Goal: Task Accomplishment & Management: Manage account settings

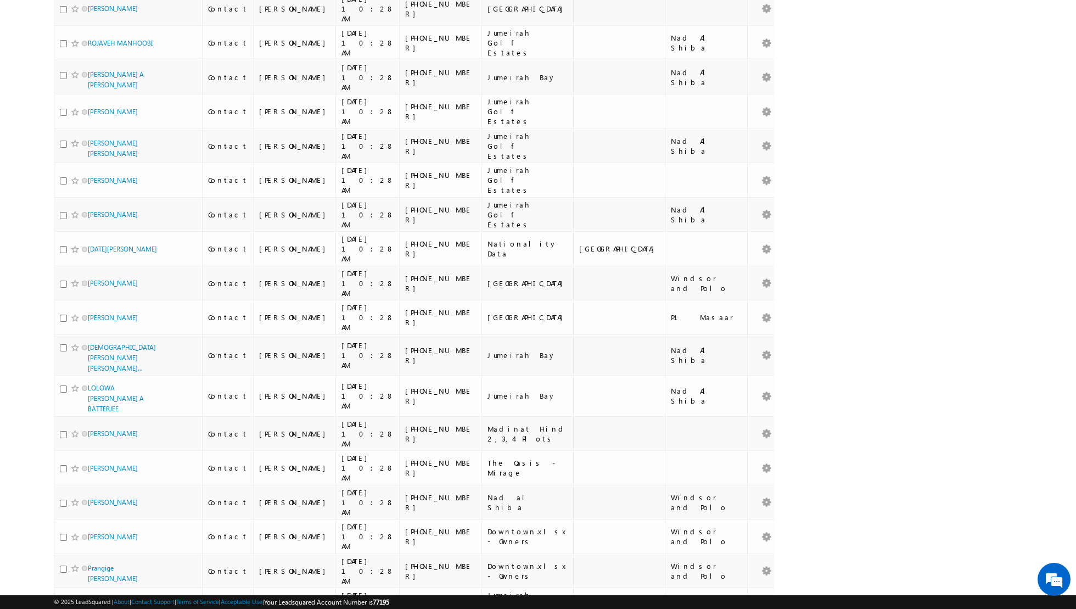
scroll to position [950, 0]
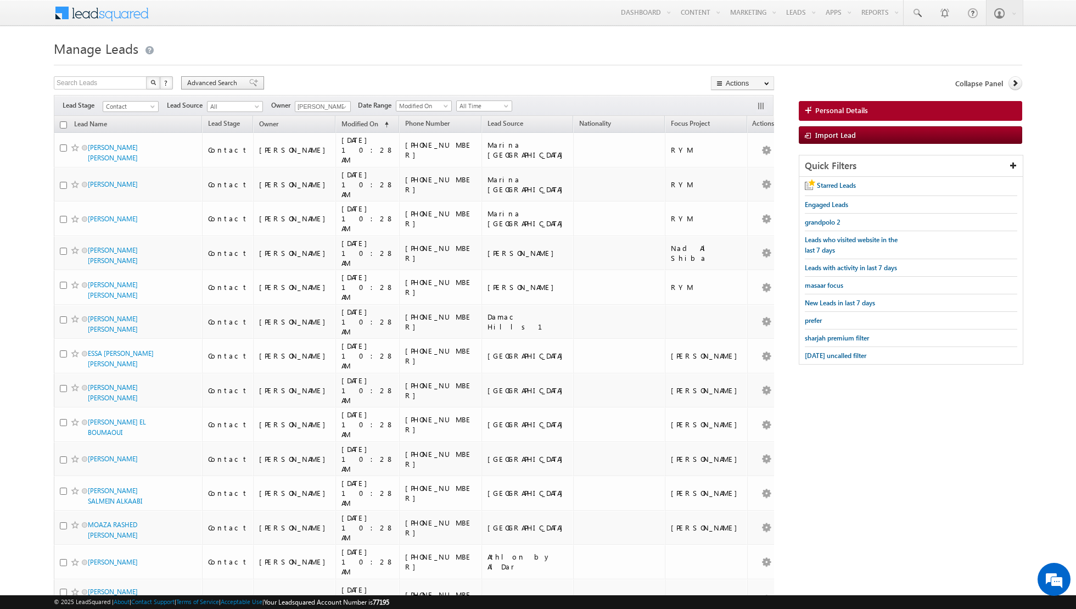
scroll to position [0, 0]
click at [249, 81] on span at bounding box center [253, 83] width 9 height 8
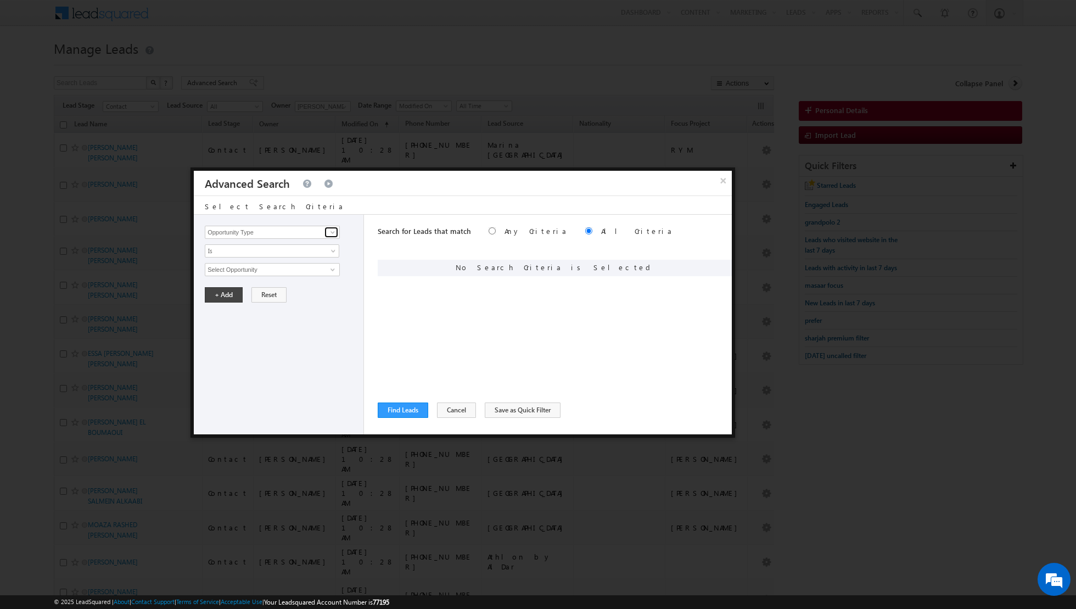
click at [329, 231] on span at bounding box center [332, 232] width 9 height 9
click at [293, 249] on link "Lead Activity" at bounding box center [272, 244] width 135 height 13
type input "Lead Activity"
click at [293, 253] on span "Is" at bounding box center [264, 251] width 119 height 10
click at [274, 276] on link "Is Not" at bounding box center [272, 273] width 134 height 10
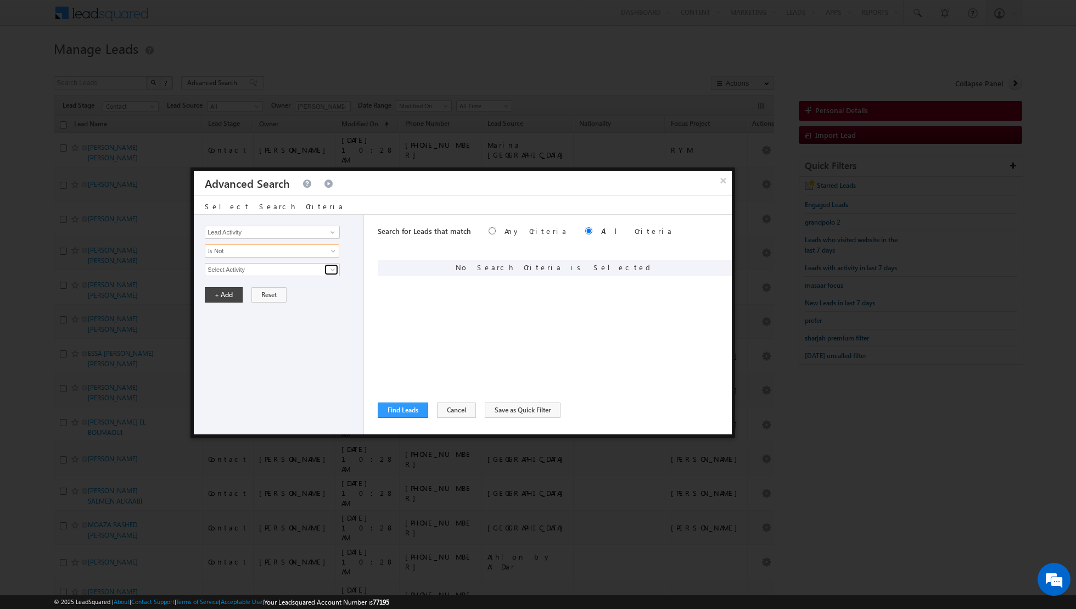
click at [332, 272] on span at bounding box center [332, 269] width 9 height 9
click at [276, 291] on link "6. Not Interested" at bounding box center [272, 291] width 135 height 13
type input "6. Not Interested"
click at [226, 331] on button "+ Add" at bounding box center [224, 331] width 38 height 15
click at [335, 232] on span at bounding box center [332, 232] width 9 height 9
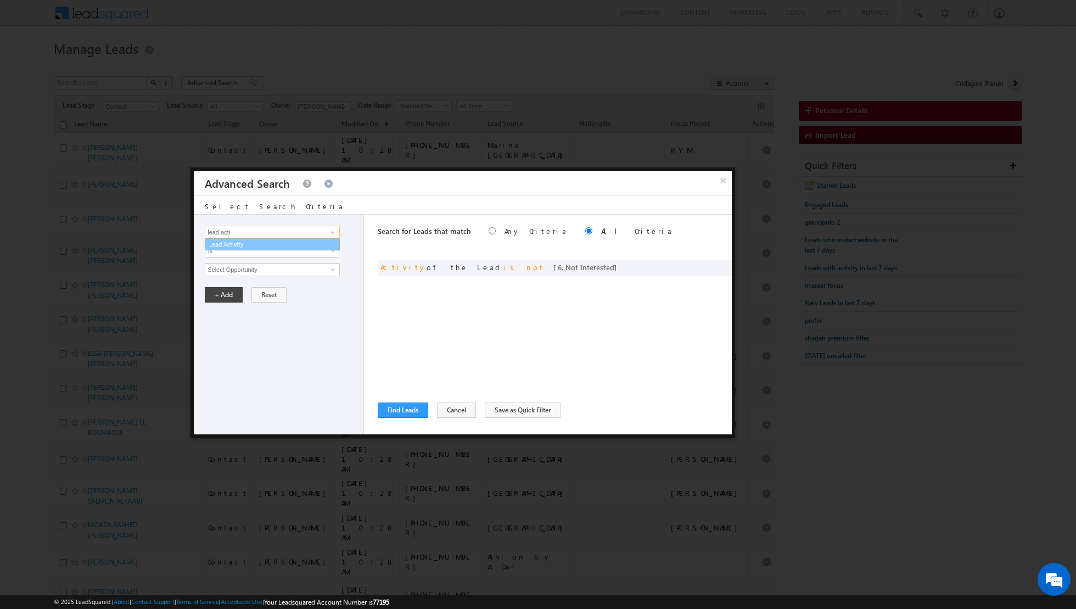
click at [306, 243] on link "Lead Activity" at bounding box center [272, 244] width 135 height 13
type input "Lead Activity"
click at [330, 246] on link "Is" at bounding box center [272, 250] width 134 height 13
click at [307, 269] on link "Is Not" at bounding box center [272, 273] width 134 height 10
click at [331, 269] on span at bounding box center [332, 269] width 9 height 9
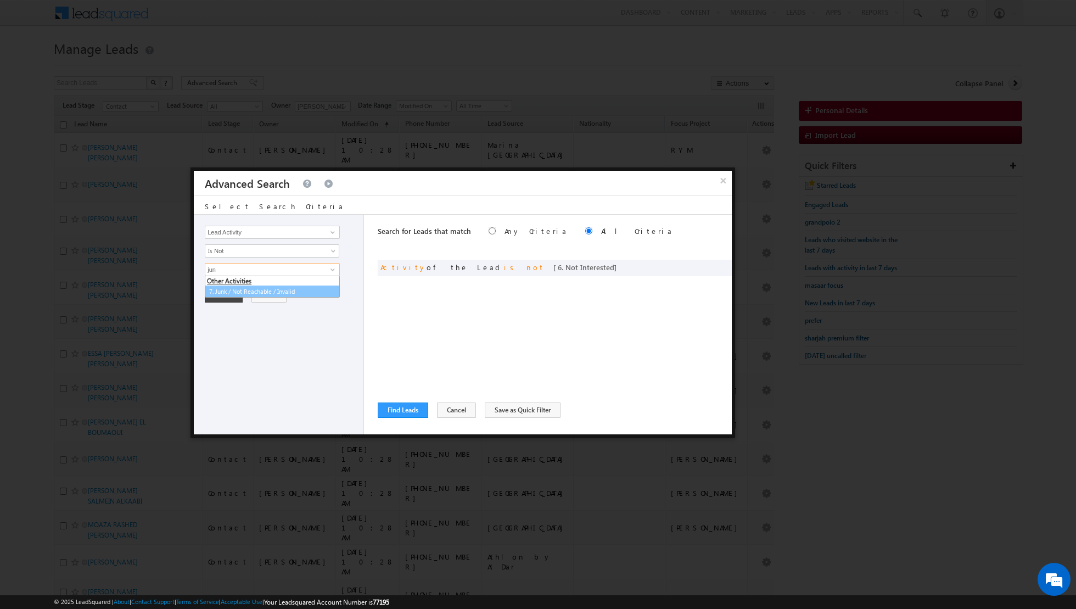
click at [283, 295] on link "7. Junk / Not Reachable / Invalid" at bounding box center [272, 291] width 135 height 13
type input "7. Junk / Not Reachable / Invalid"
click at [216, 326] on button "+ Add" at bounding box center [224, 331] width 38 height 15
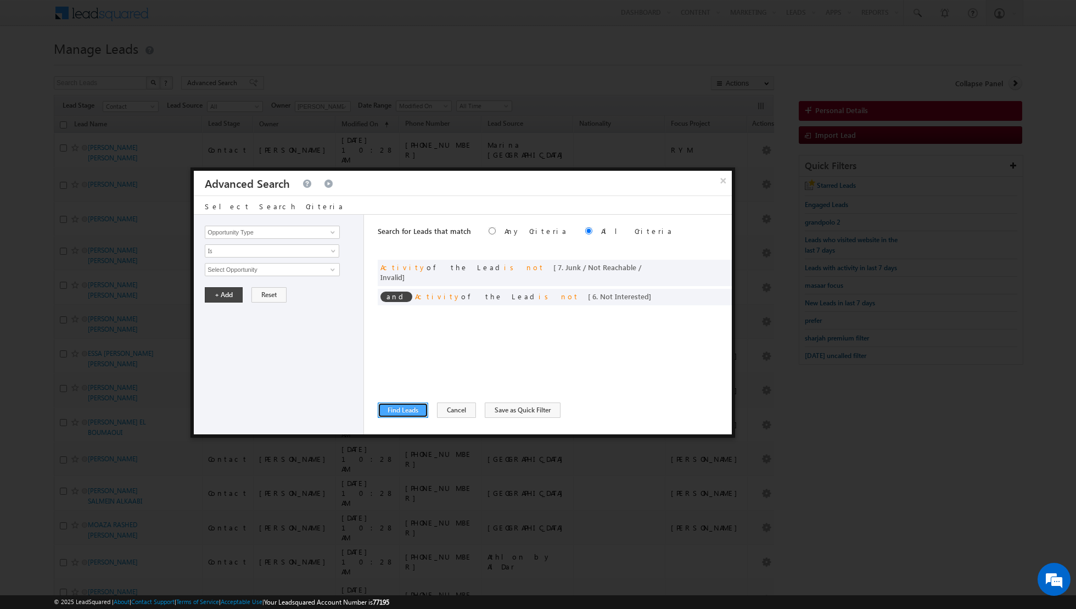
click at [402, 408] on button "Find Leads" at bounding box center [403, 409] width 51 height 15
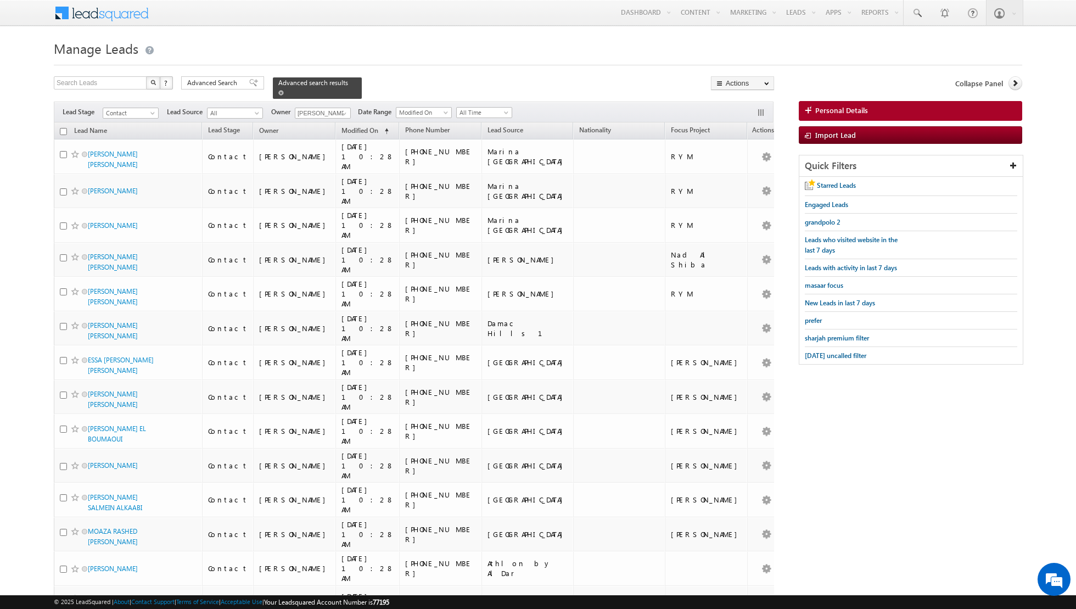
click at [278, 93] on span at bounding box center [280, 92] width 5 height 5
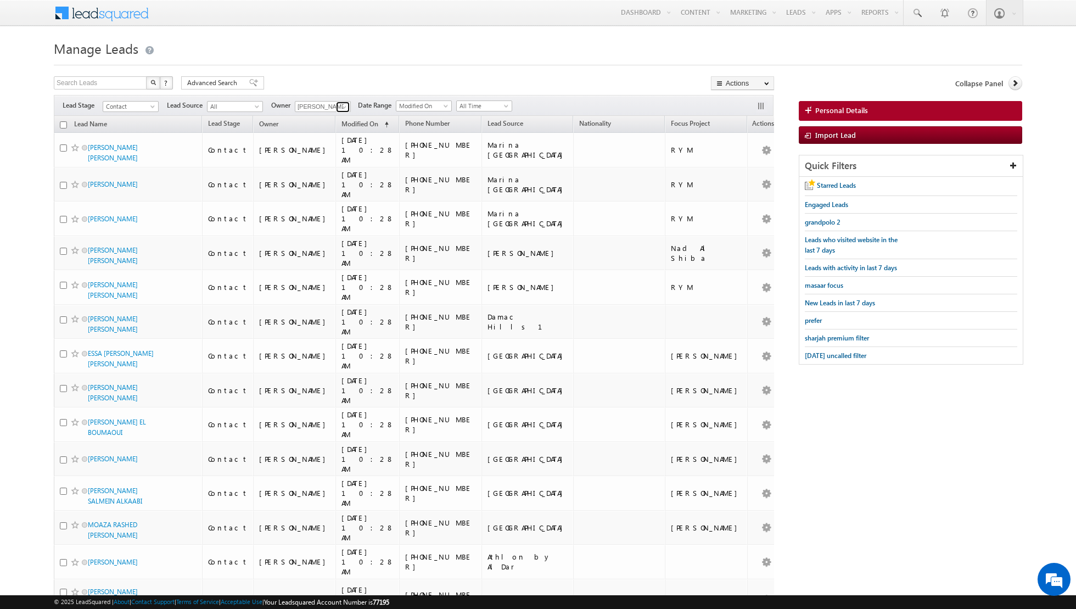
click at [343, 109] on span at bounding box center [344, 107] width 9 height 9
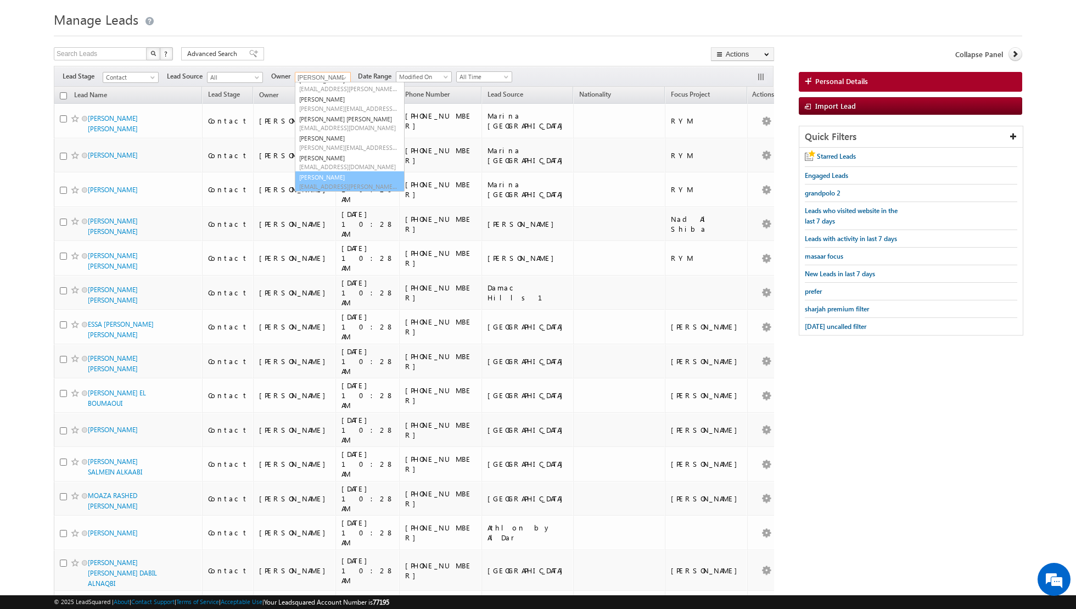
scroll to position [81, 0]
click at [248, 48] on div "Advanced Search" at bounding box center [222, 53] width 83 height 13
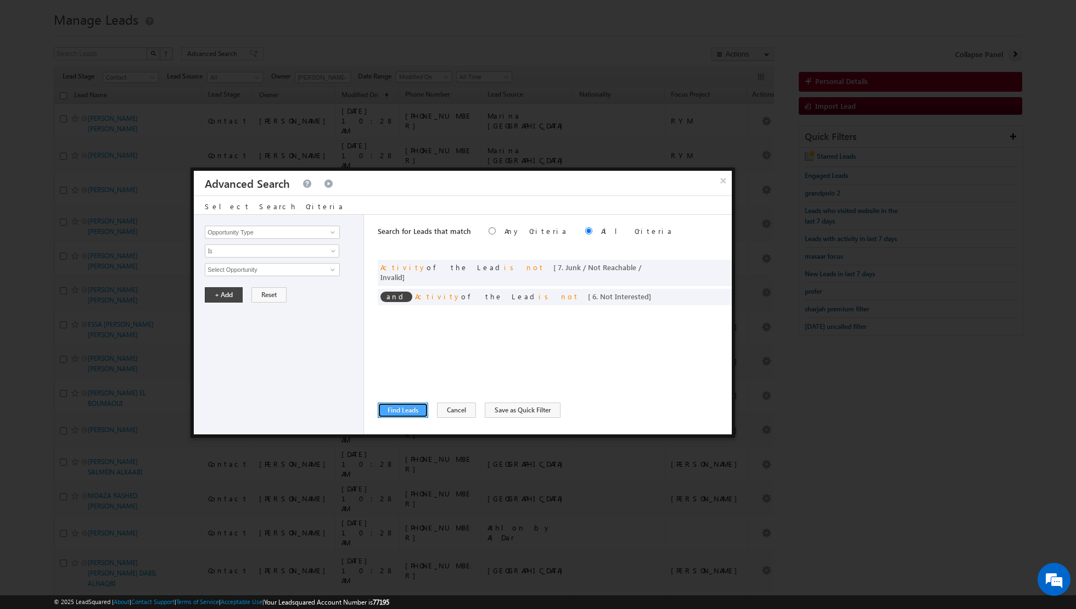
click at [404, 414] on button "Find Leads" at bounding box center [403, 409] width 51 height 15
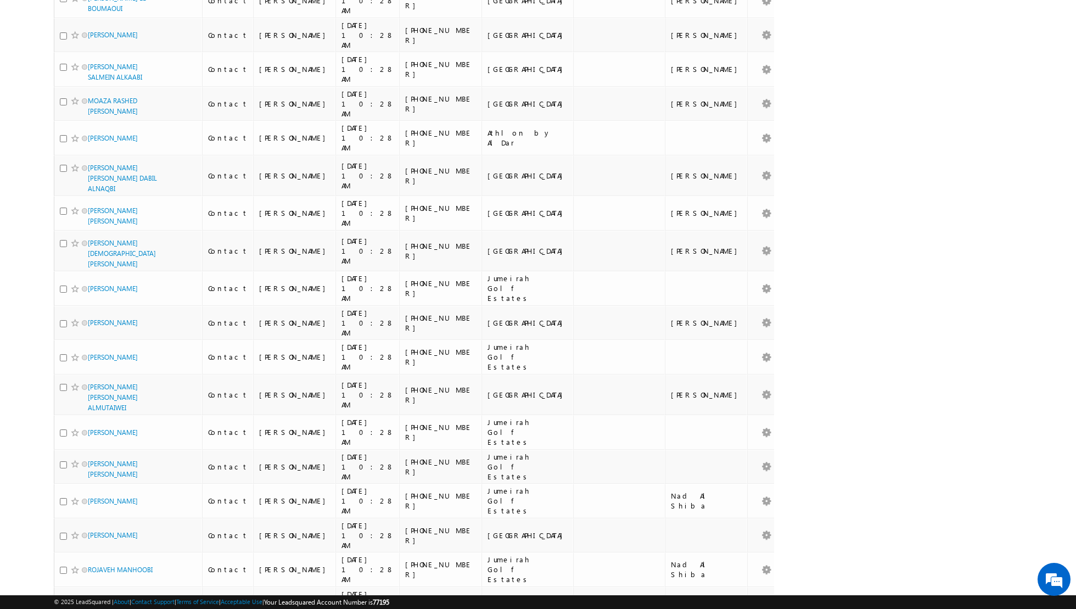
scroll to position [0, 0]
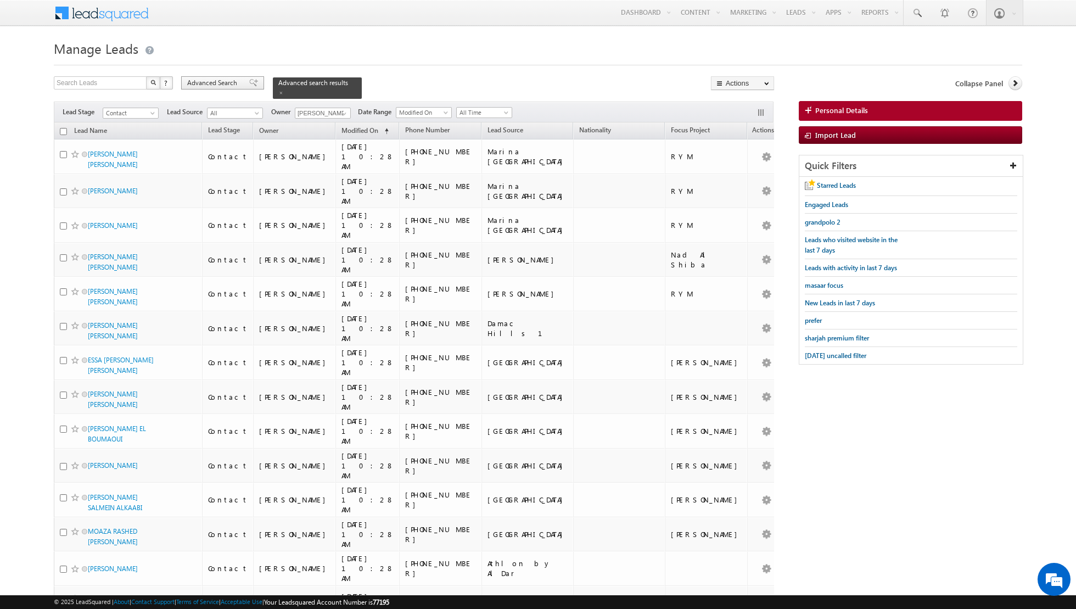
click at [249, 81] on span at bounding box center [253, 83] width 9 height 8
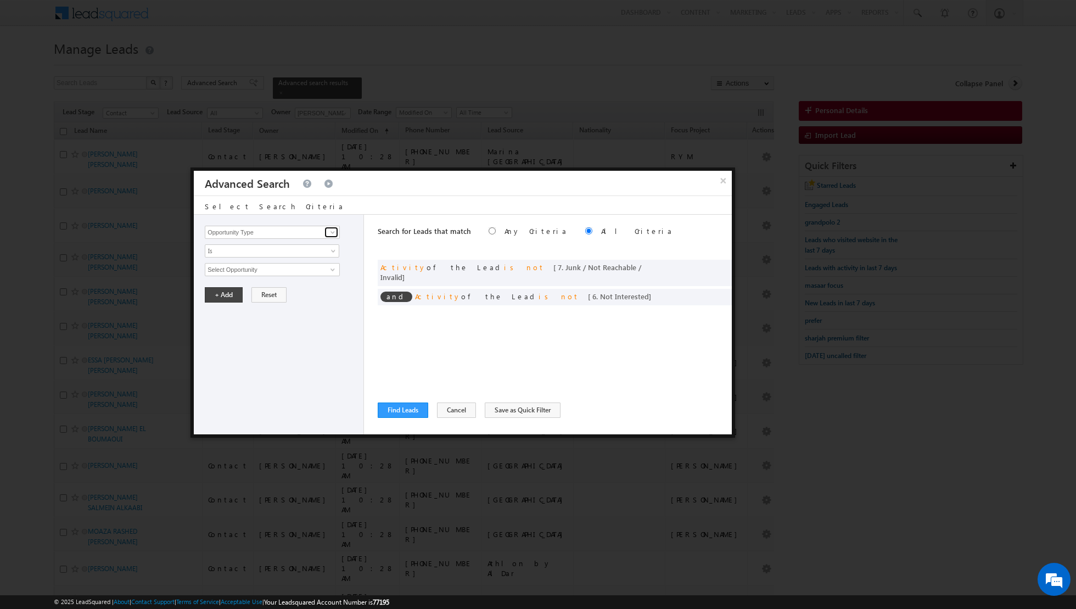
click at [331, 232] on span at bounding box center [332, 232] width 9 height 9
click at [301, 253] on link "Lead Source" at bounding box center [272, 254] width 135 height 13
type input "Lead Source"
click at [331, 267] on span "select" at bounding box center [334, 268] width 9 height 5
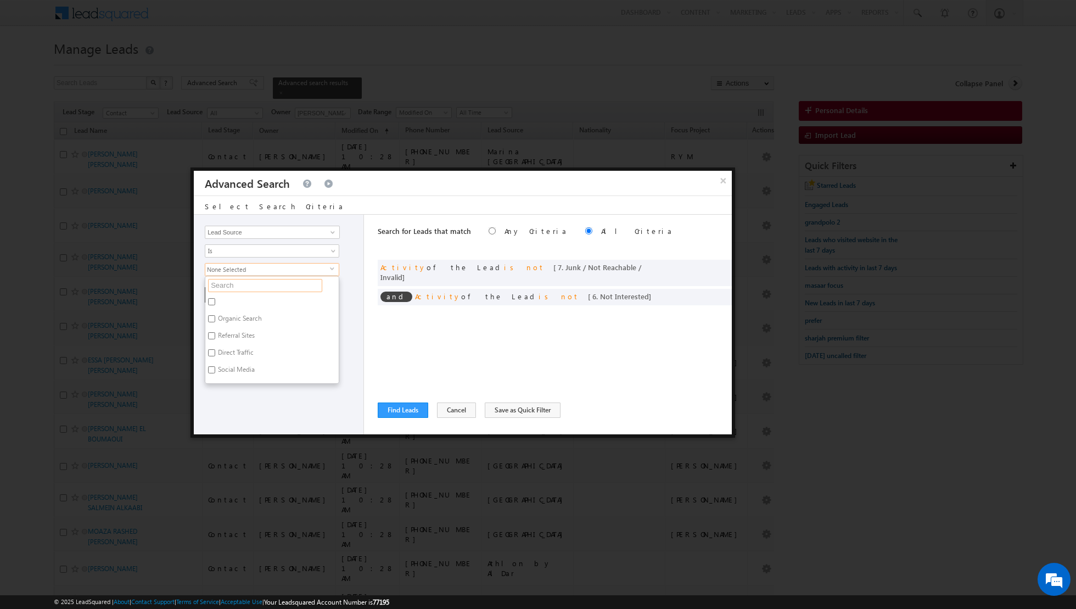
click at [296, 282] on input "text" at bounding box center [265, 285] width 114 height 13
type input "marina"
click at [244, 299] on label "Marina [GEOGRAPHIC_DATA]" at bounding box center [259, 303] width 108 height 17
click at [215, 299] on input "Marina [GEOGRAPHIC_DATA]" at bounding box center [211, 301] width 7 height 7
checkbox input "true"
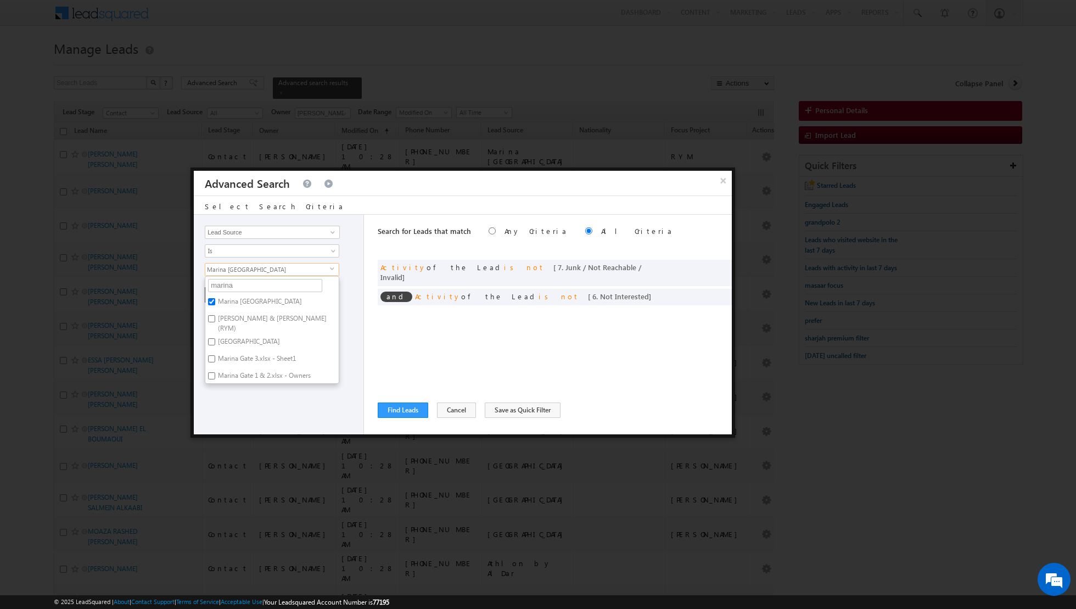
click at [233, 397] on div "Opportunity Type Lead Activity Task Sales Group Prospect Id Address 1 Address 2…" at bounding box center [279, 325] width 170 height 220
click at [222, 301] on div "Opportunity Type Lead Activity Task Sales Group Prospect Id Address 1 Address 2…" at bounding box center [279, 325] width 170 height 220
click at [222, 295] on button "+ Add" at bounding box center [224, 294] width 38 height 15
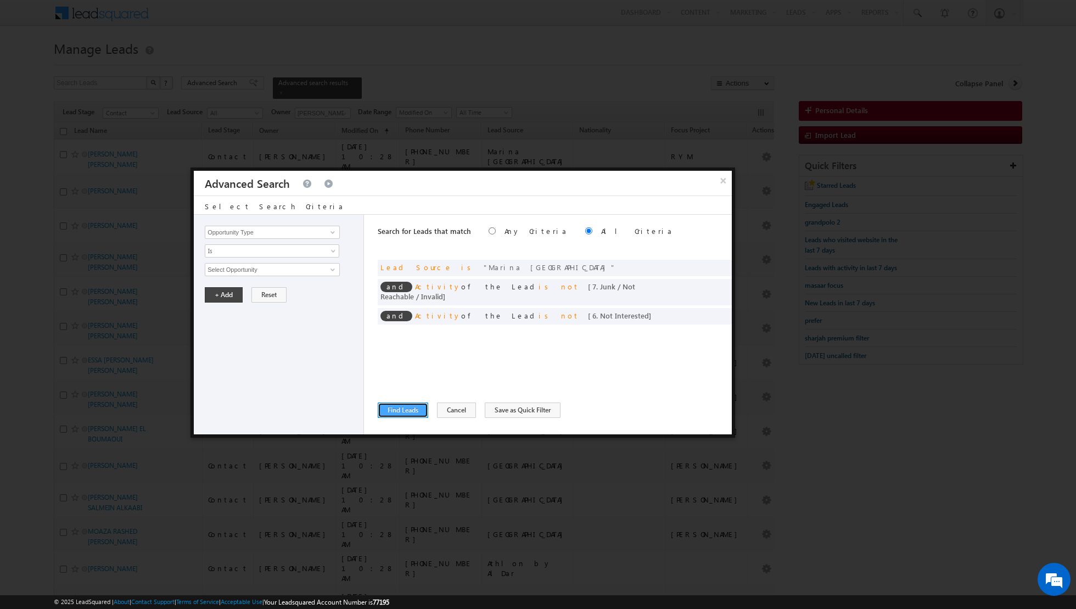
click at [400, 410] on button "Find Leads" at bounding box center [403, 409] width 51 height 15
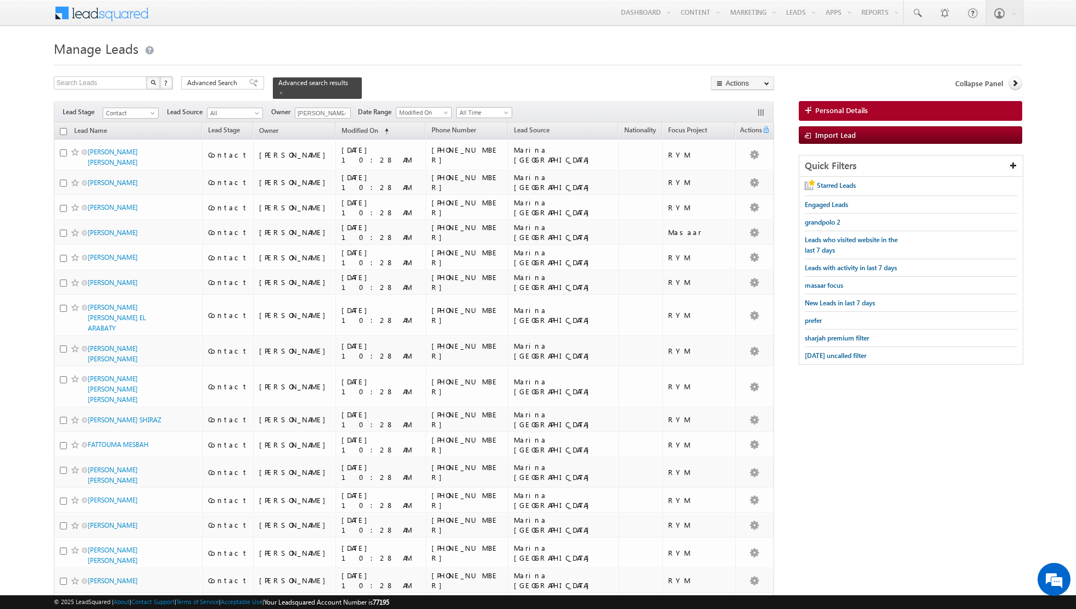
click at [60, 132] on input "checkbox" at bounding box center [63, 131] width 7 height 7
checkbox input "true"
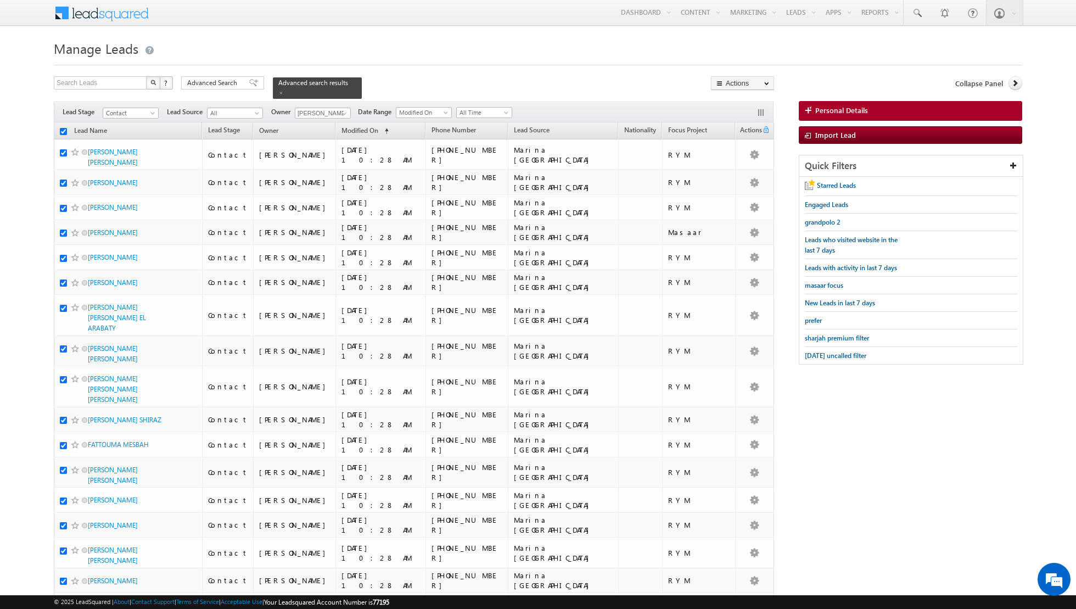
checkbox input "true"
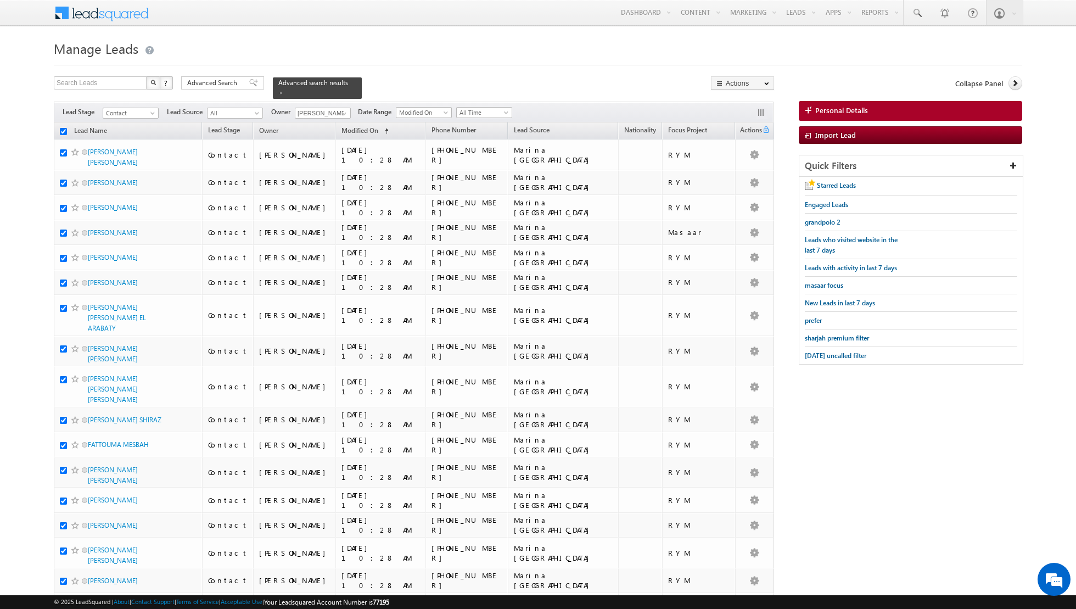
checkbox input "true"
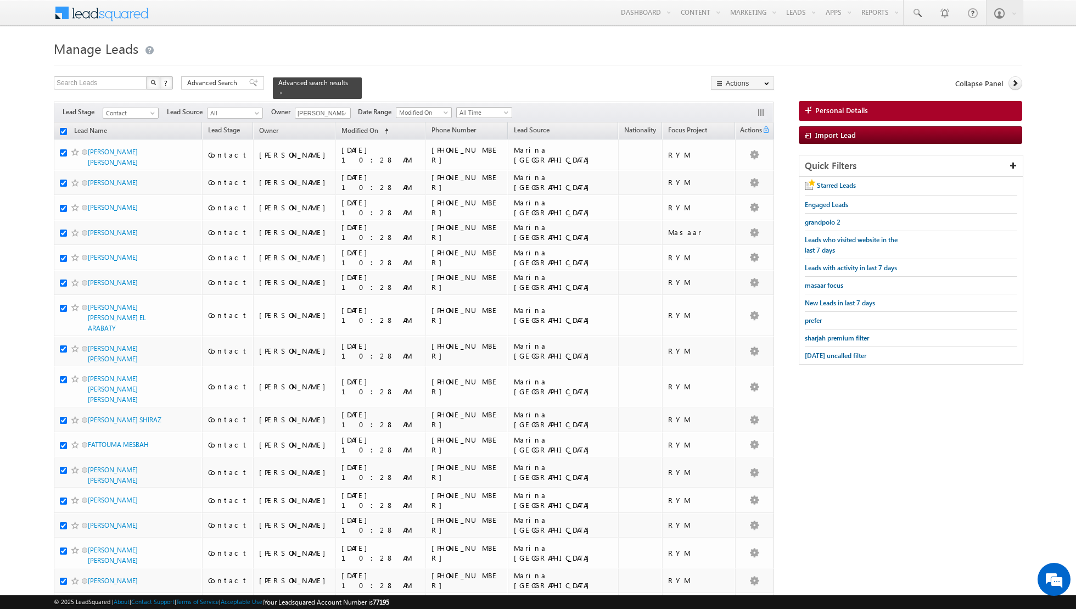
checkbox input "true"
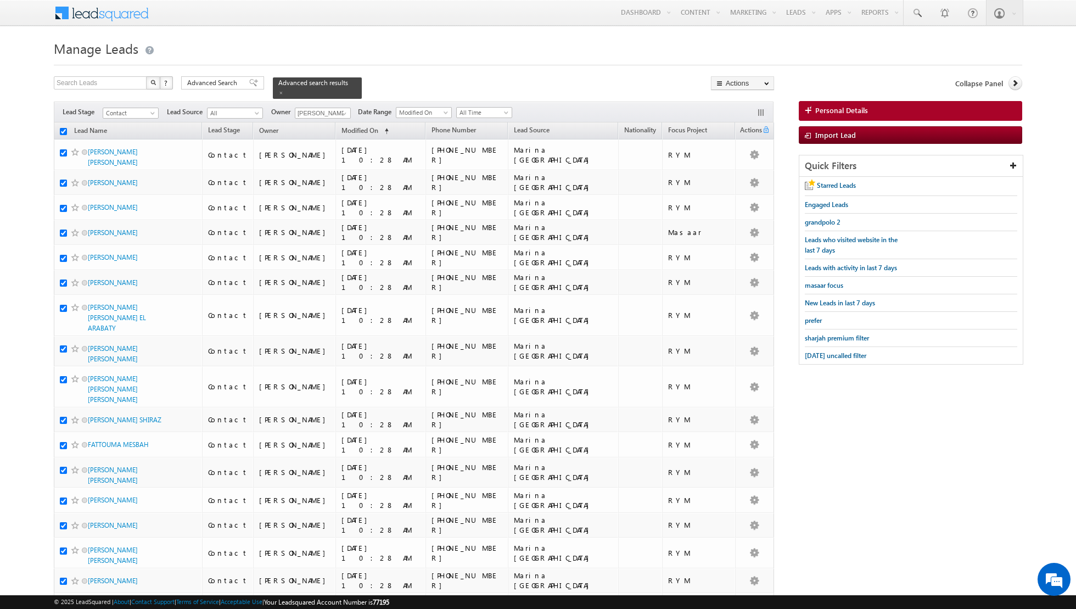
checkbox input "true"
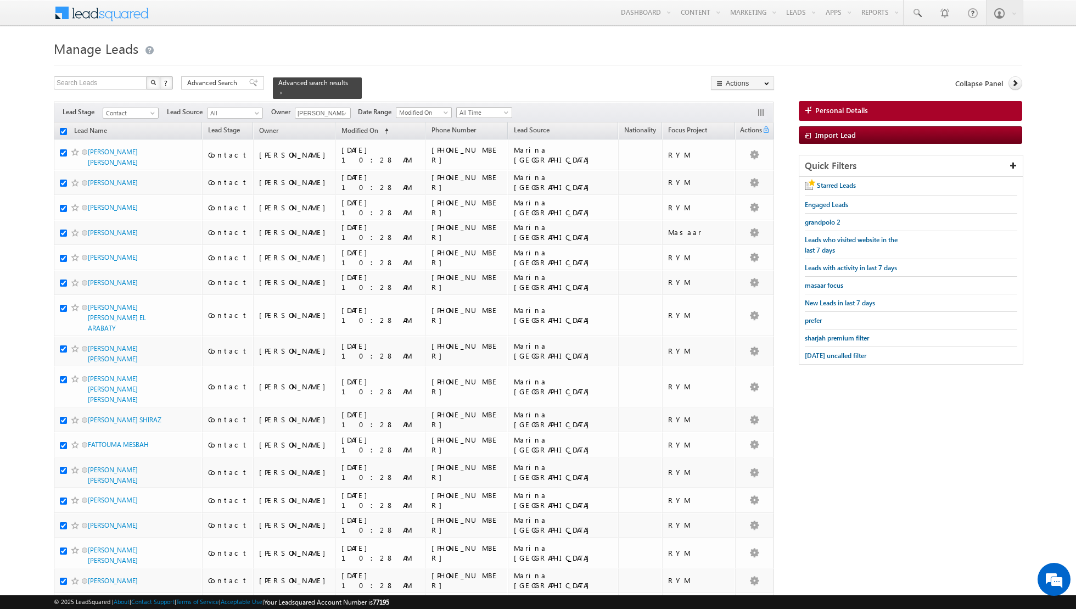
checkbox input "true"
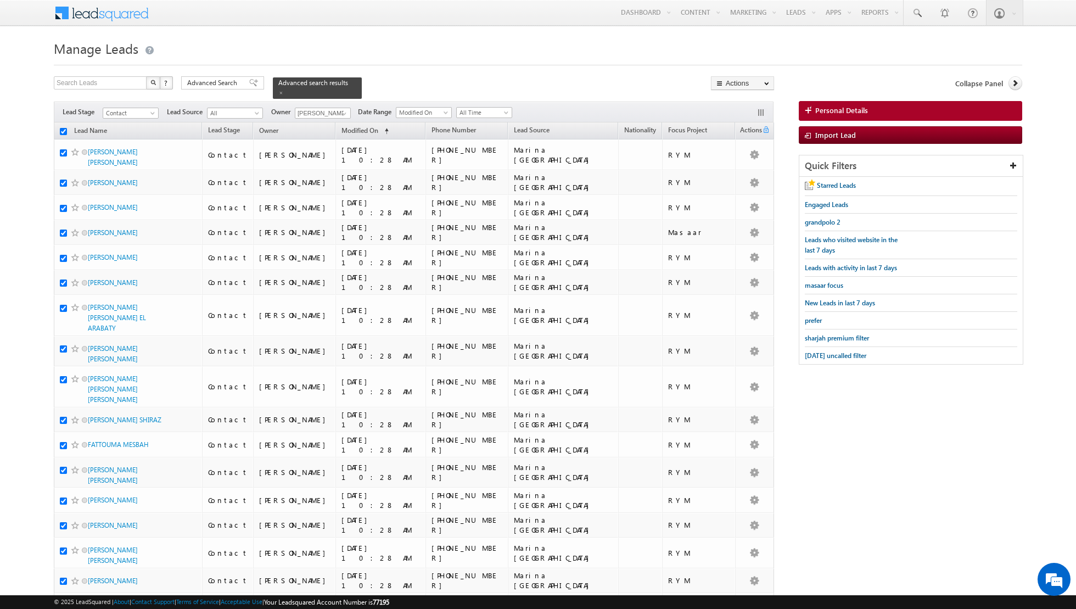
checkbox input "true"
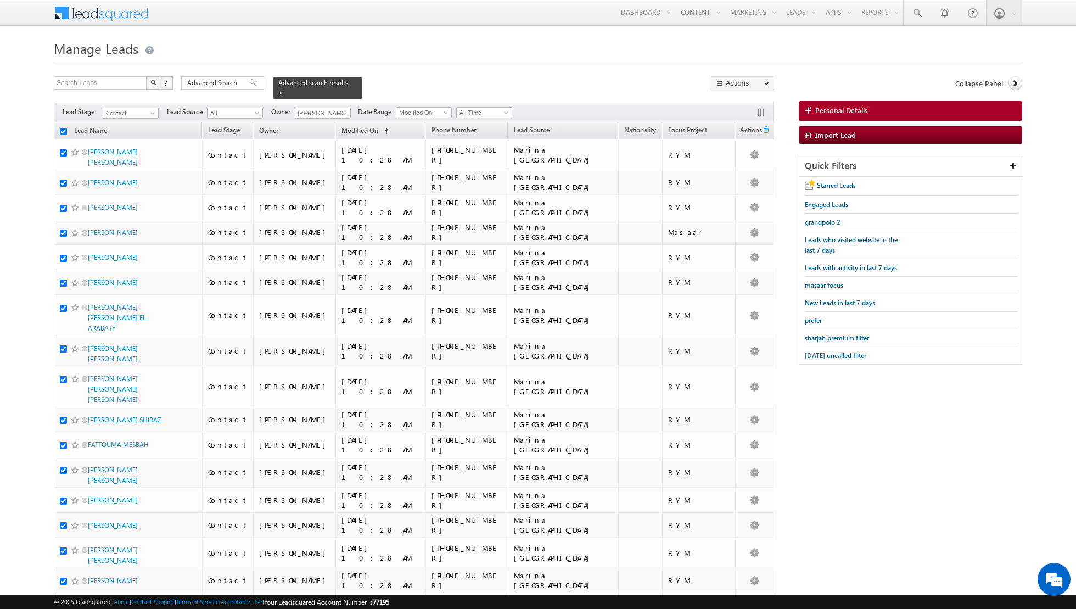
checkbox input "true"
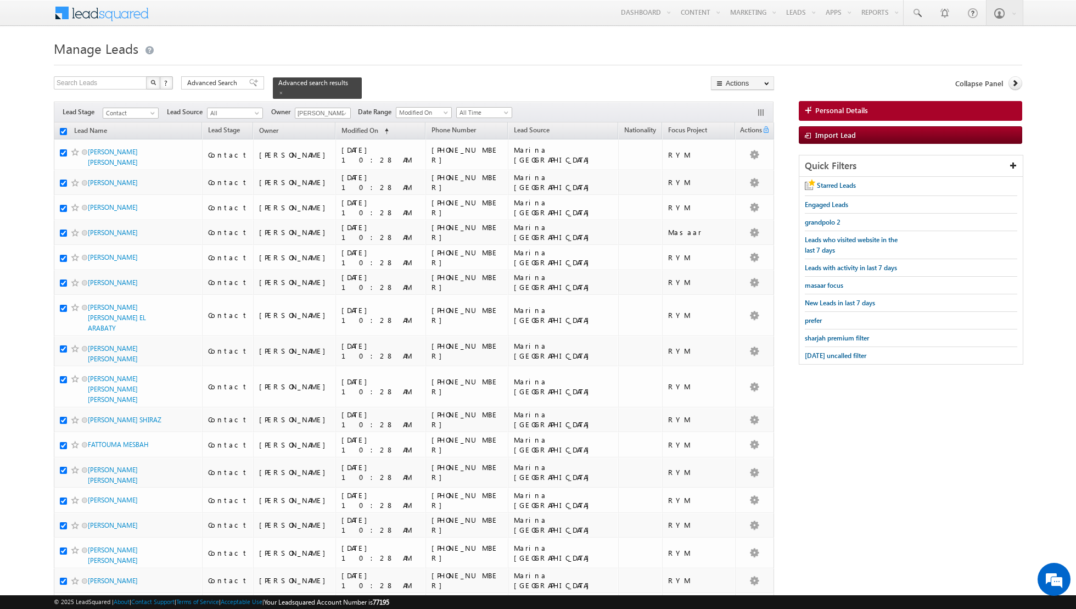
checkbox input "true"
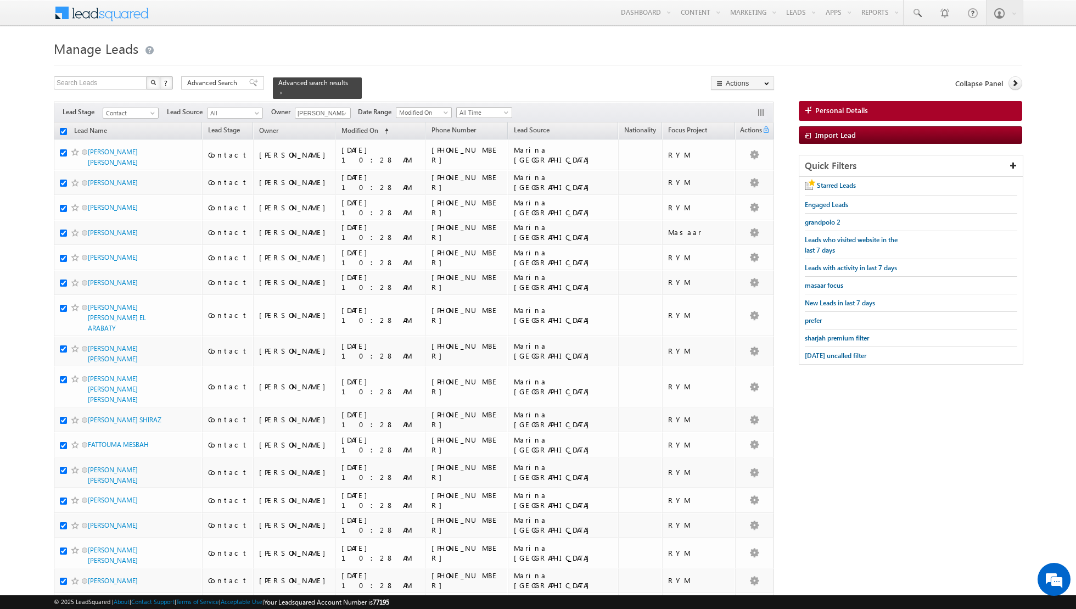
checkbox input "true"
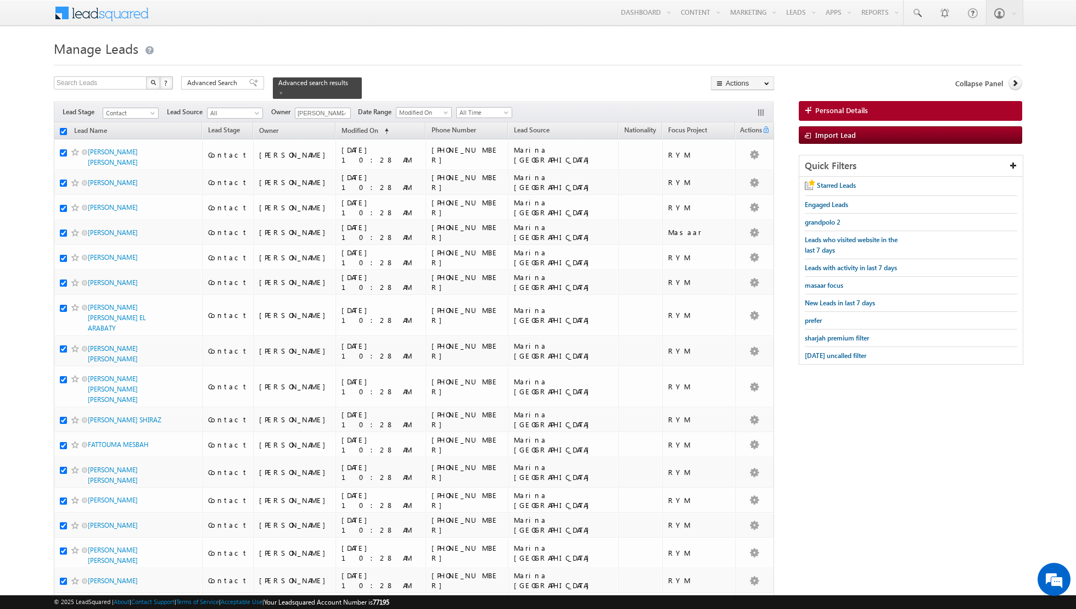
checkbox input "true"
click at [741, 172] on link "Change Owner" at bounding box center [742, 177] width 62 height 13
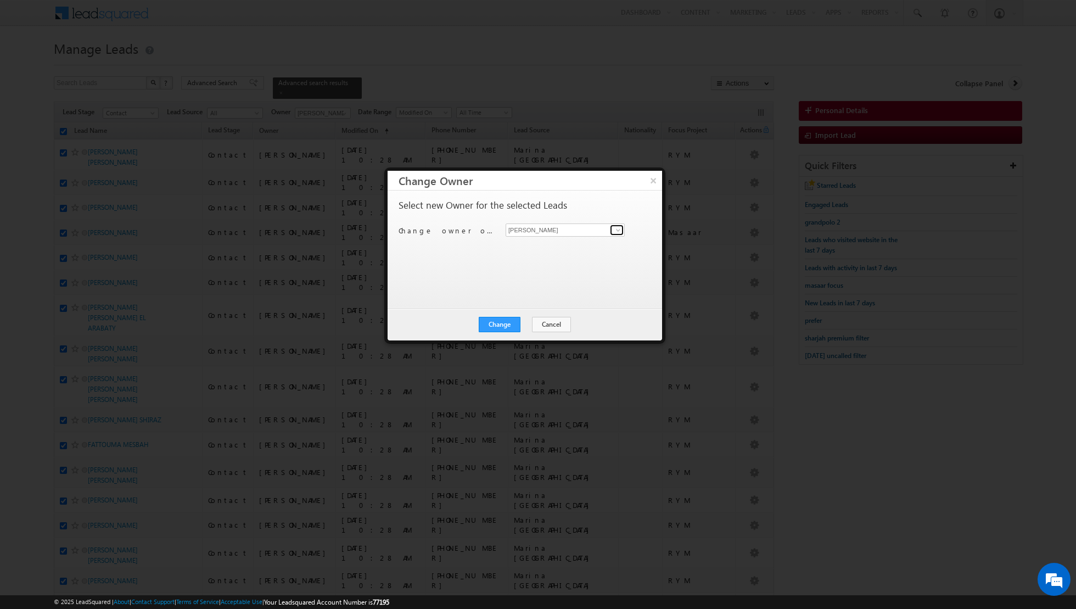
click at [617, 228] on span at bounding box center [618, 230] width 9 height 9
click at [571, 250] on span "[EMAIL_ADDRESS][PERSON_NAME][DOMAIN_NAME]" at bounding box center [559, 250] width 99 height 8
type input "[PERSON_NAME]"
click at [504, 327] on button "Change" at bounding box center [500, 324] width 42 height 15
click at [535, 324] on button "Close" at bounding box center [526, 324] width 35 height 15
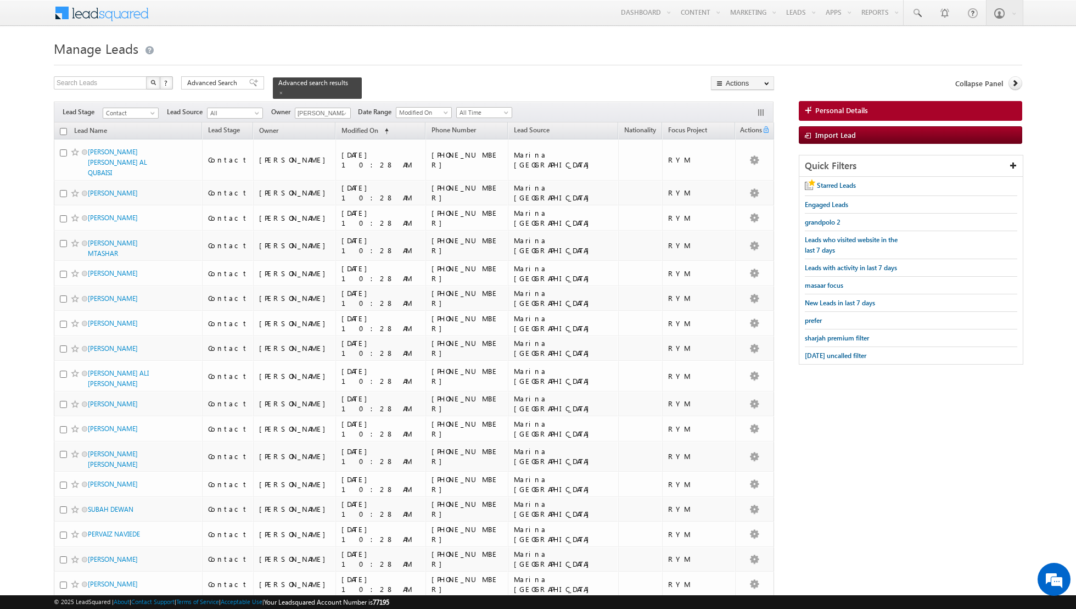
click at [64, 131] on input "checkbox" at bounding box center [63, 131] width 7 height 7
checkbox input "true"
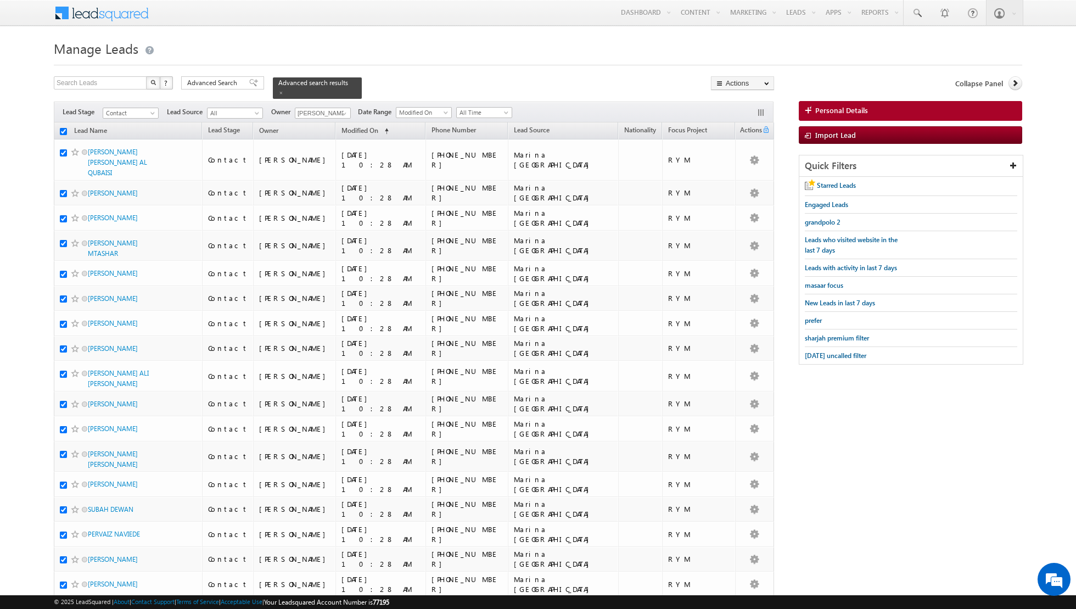
checkbox input "true"
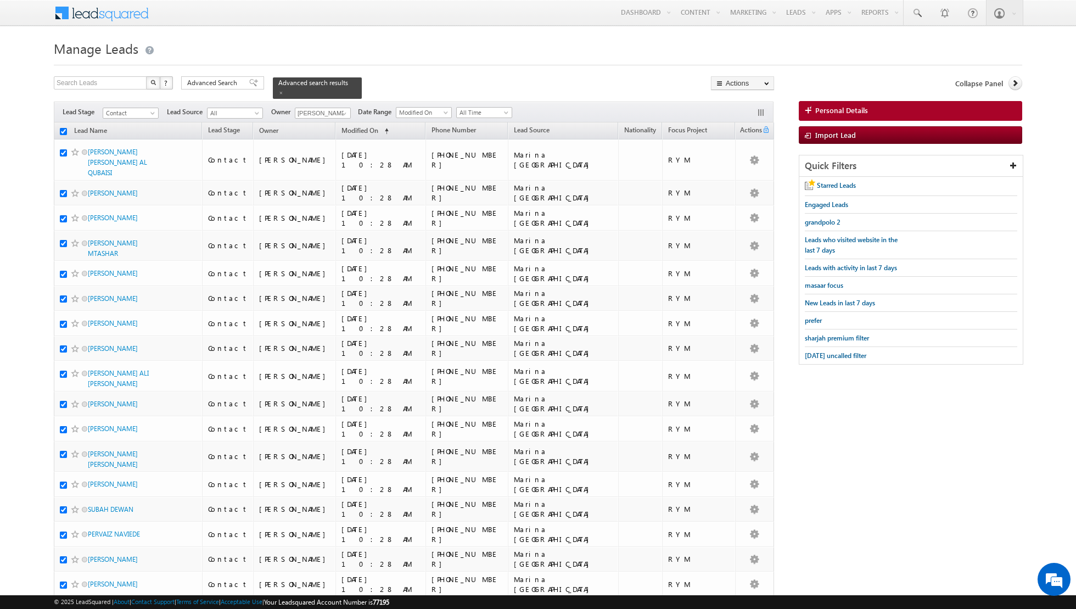
checkbox input "true"
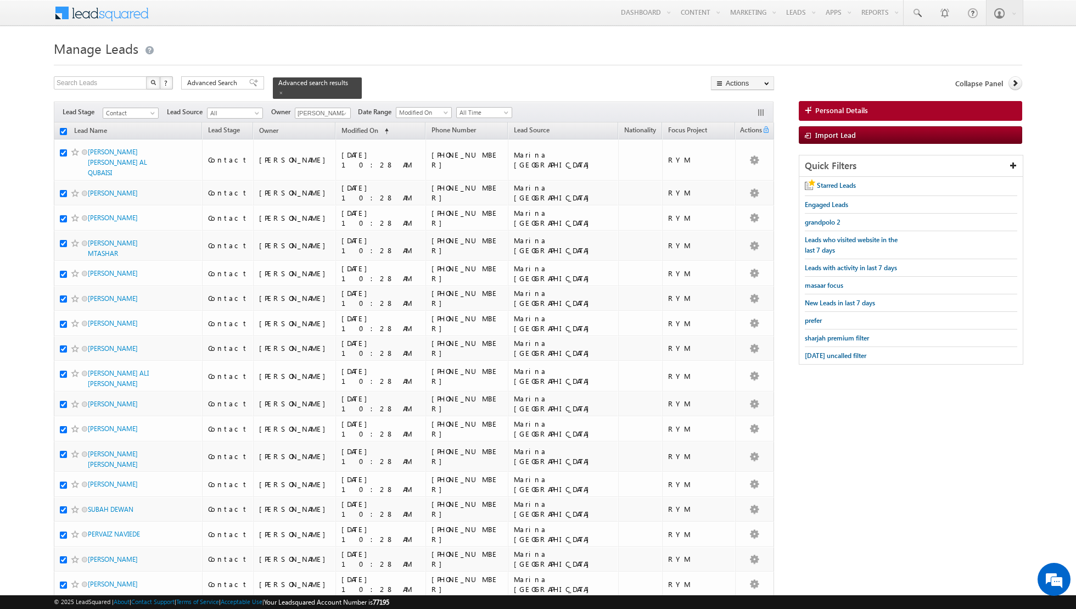
checkbox input "true"
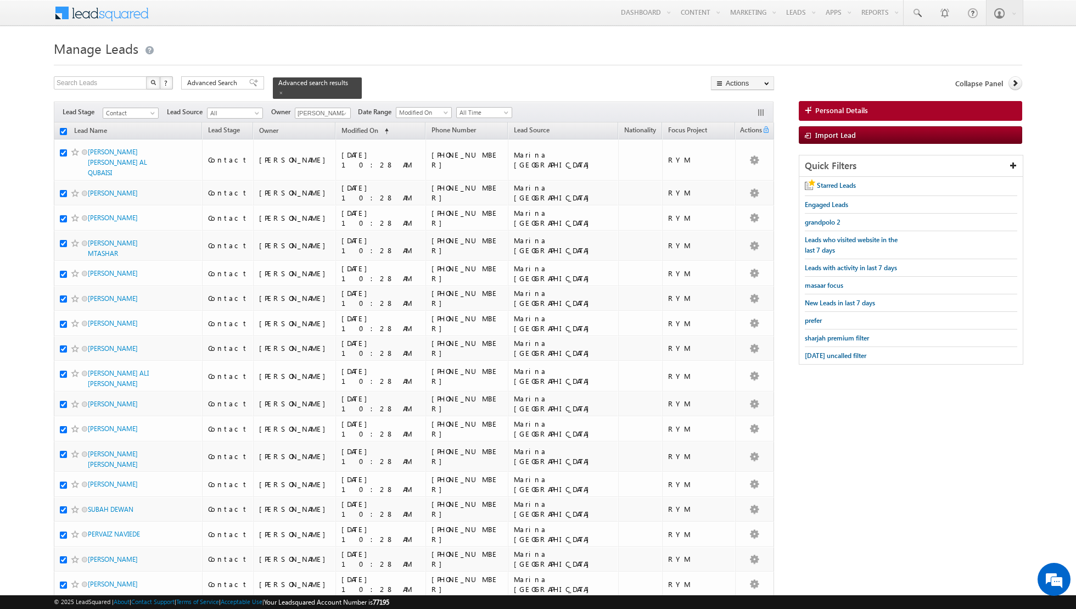
checkbox input "true"
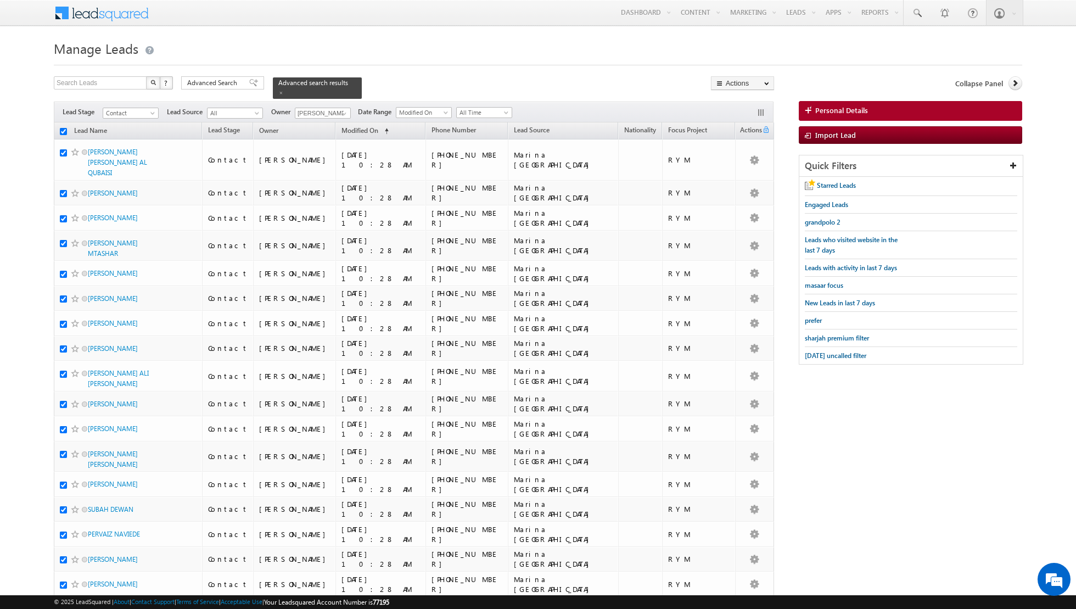
checkbox input "true"
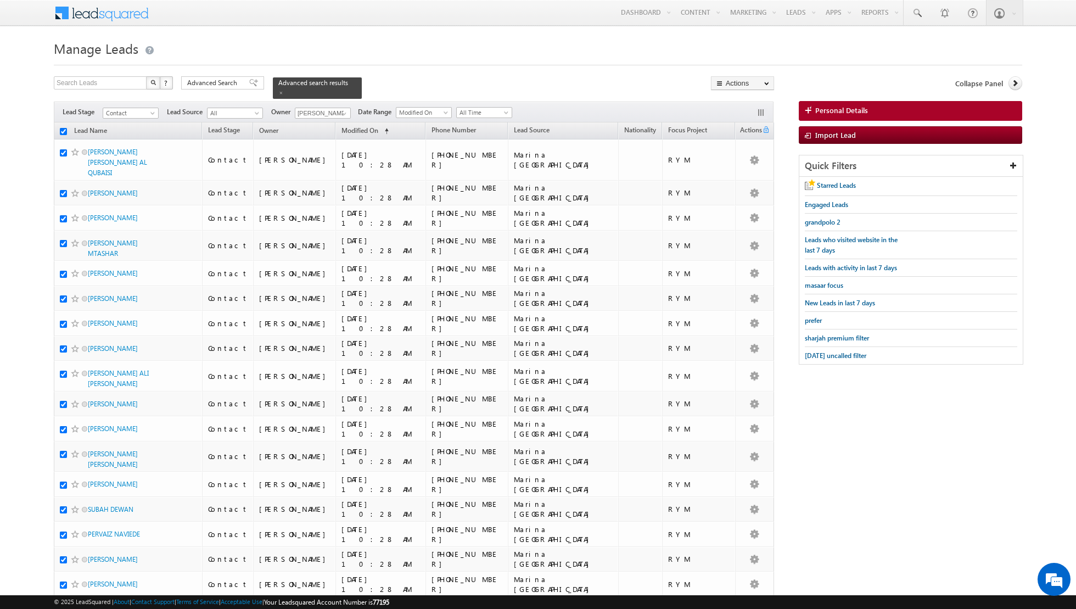
checkbox input "true"
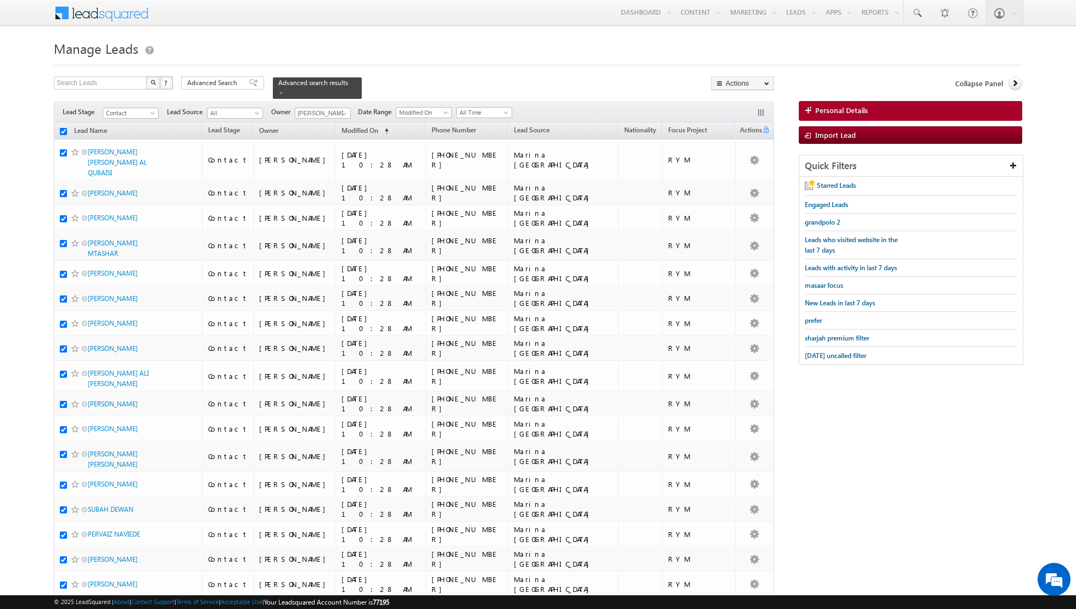
checkbox input "true"
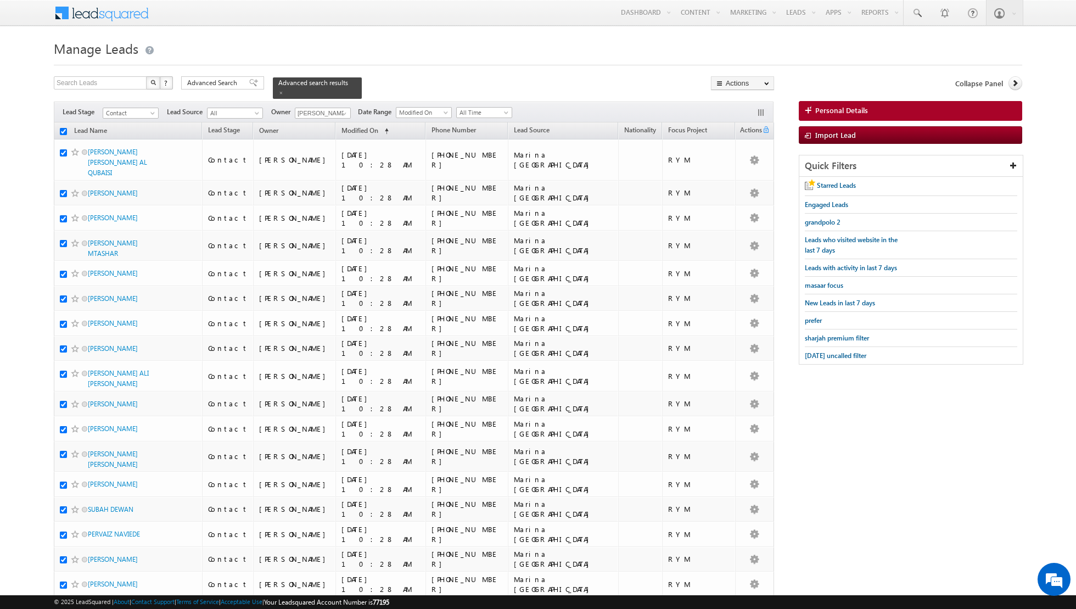
checkbox input "true"
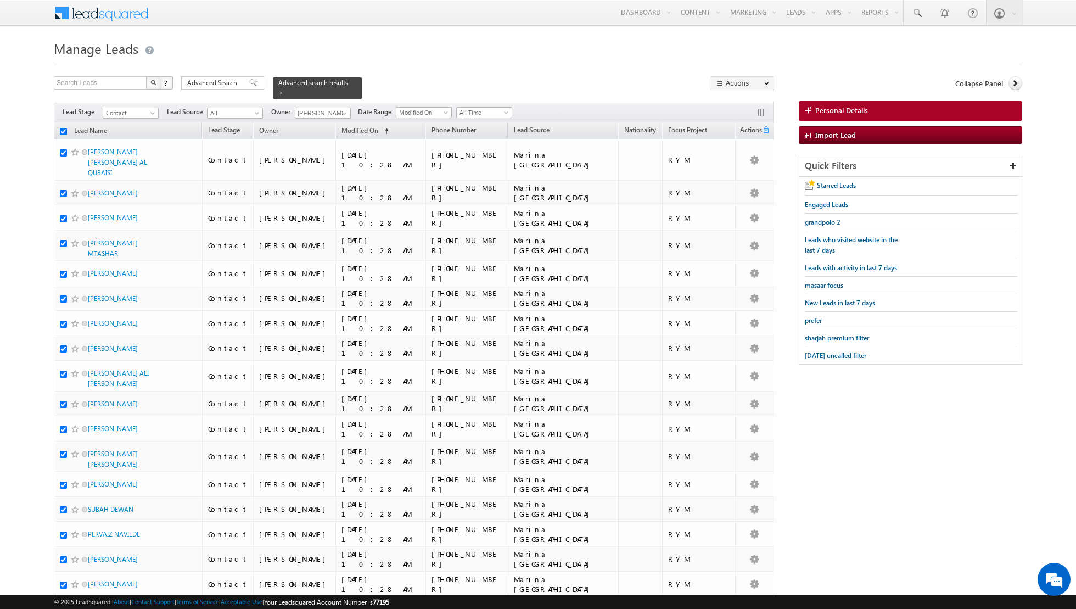
checkbox input "true"
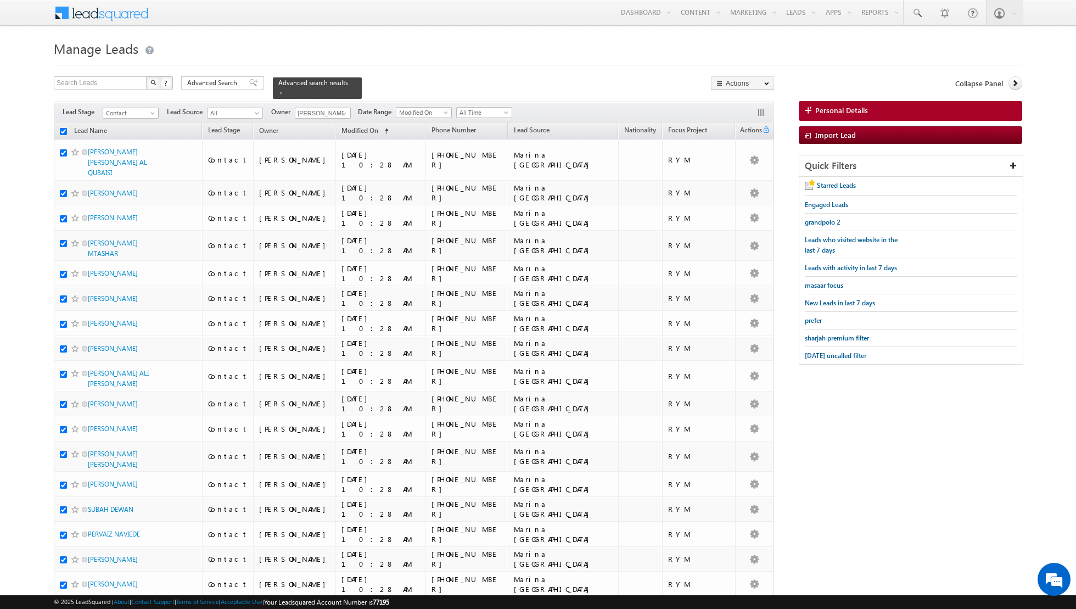
checkbox input "true"
click at [745, 178] on link "Change Owner" at bounding box center [742, 177] width 62 height 13
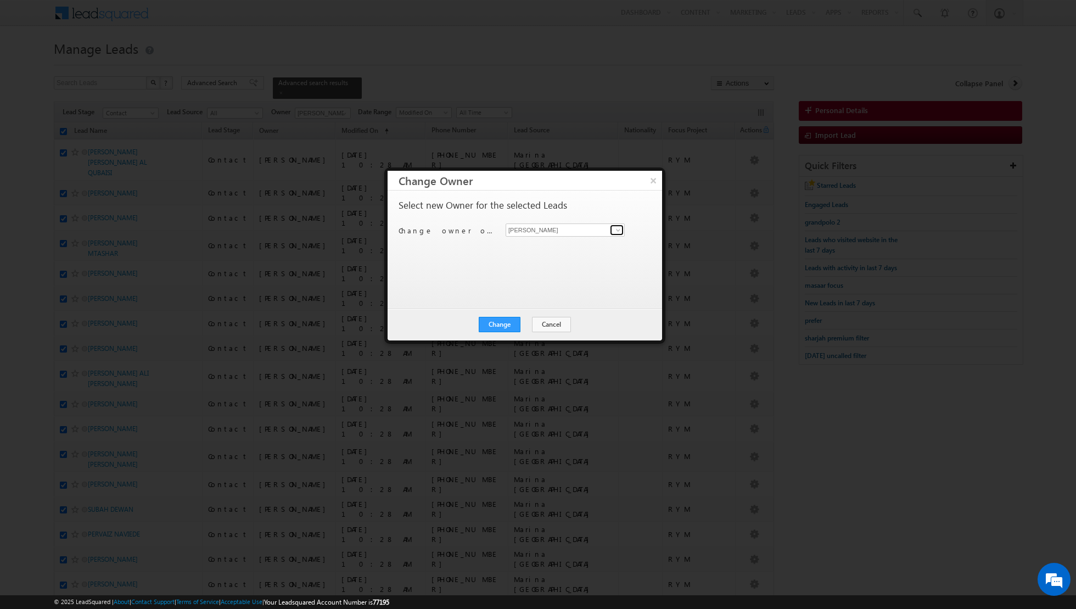
click at [618, 230] on span at bounding box center [618, 230] width 9 height 9
click at [570, 245] on link "[PERSON_NAME] [EMAIL_ADDRESS][DOMAIN_NAME]" at bounding box center [565, 246] width 119 height 21
type input "[PERSON_NAME]"
click at [506, 321] on button "Change" at bounding box center [500, 324] width 42 height 15
click at [528, 321] on button "Close" at bounding box center [526, 324] width 35 height 15
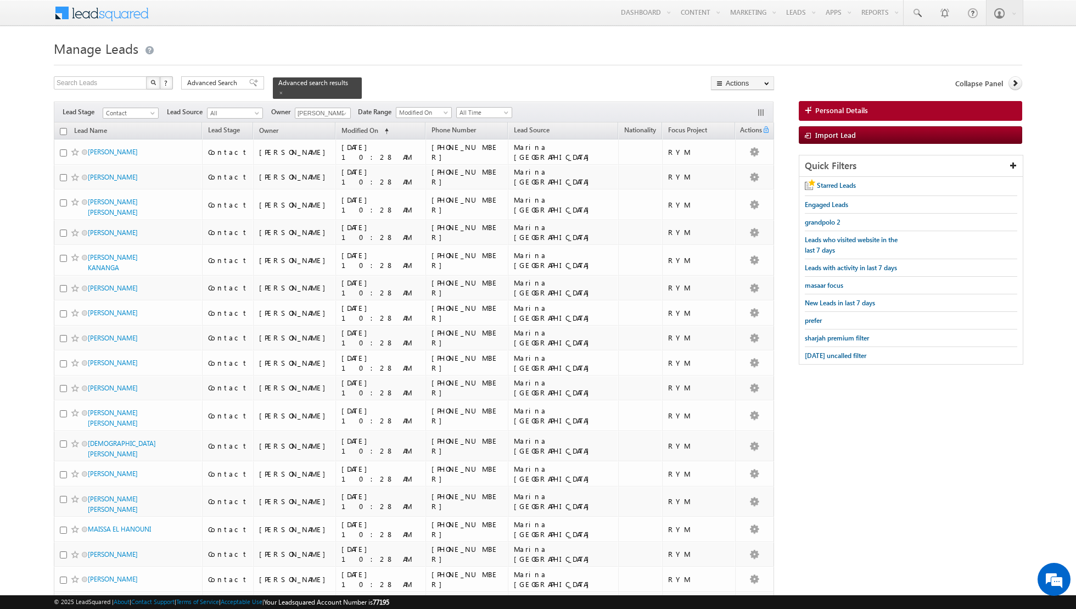
click at [63, 128] on input "checkbox" at bounding box center [63, 131] width 7 height 7
checkbox input "true"
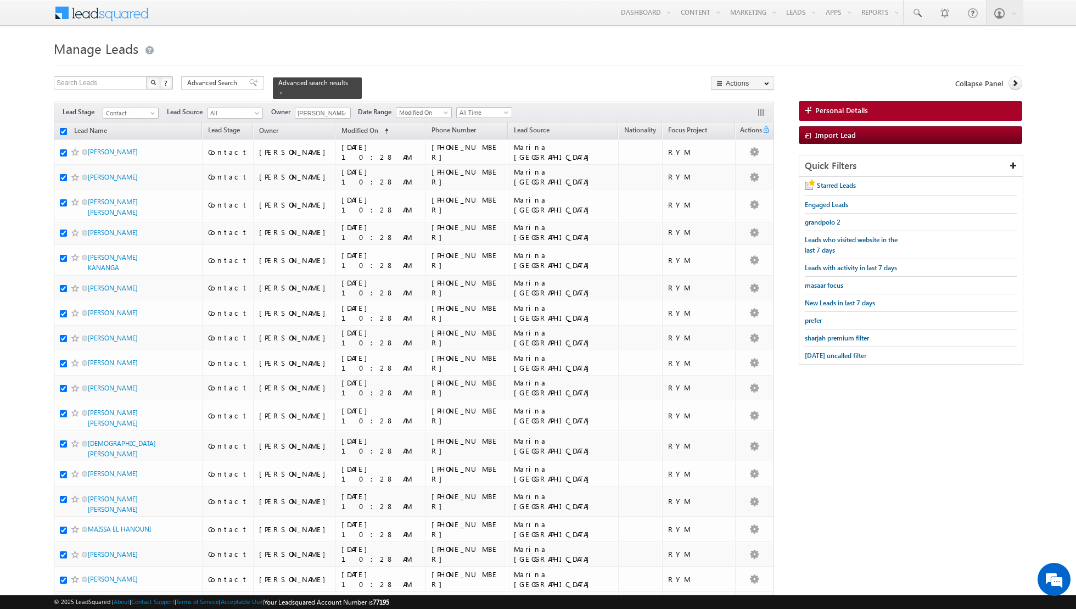
checkbox input "true"
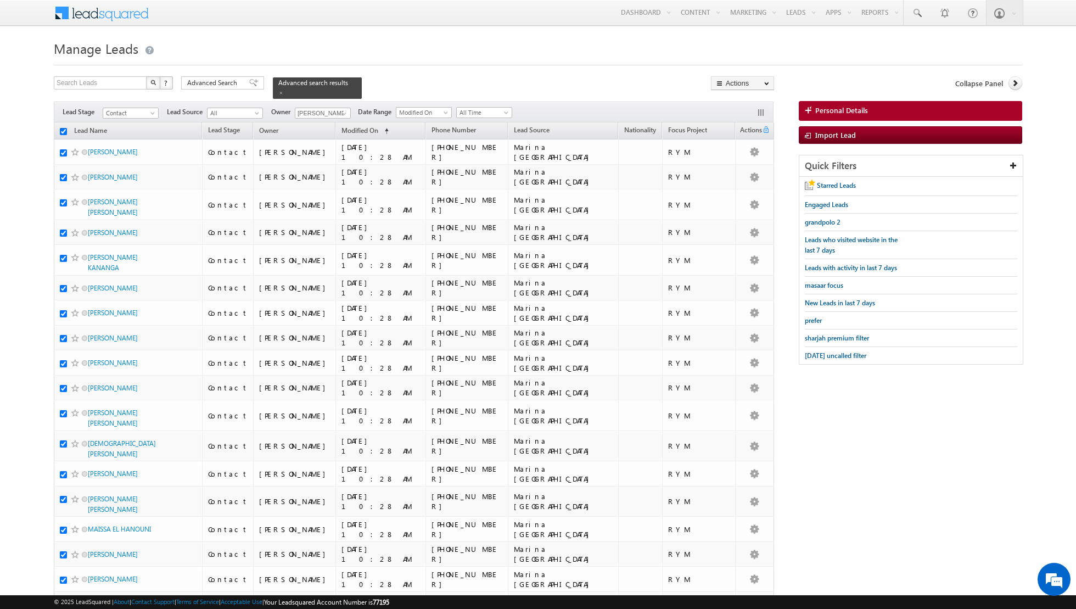
checkbox input "true"
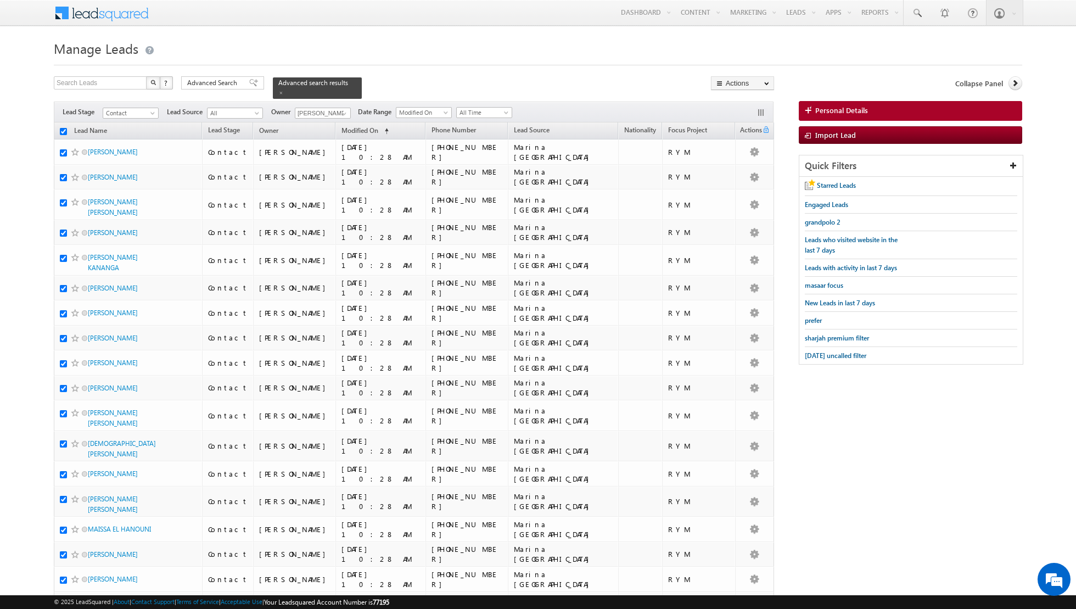
checkbox input "true"
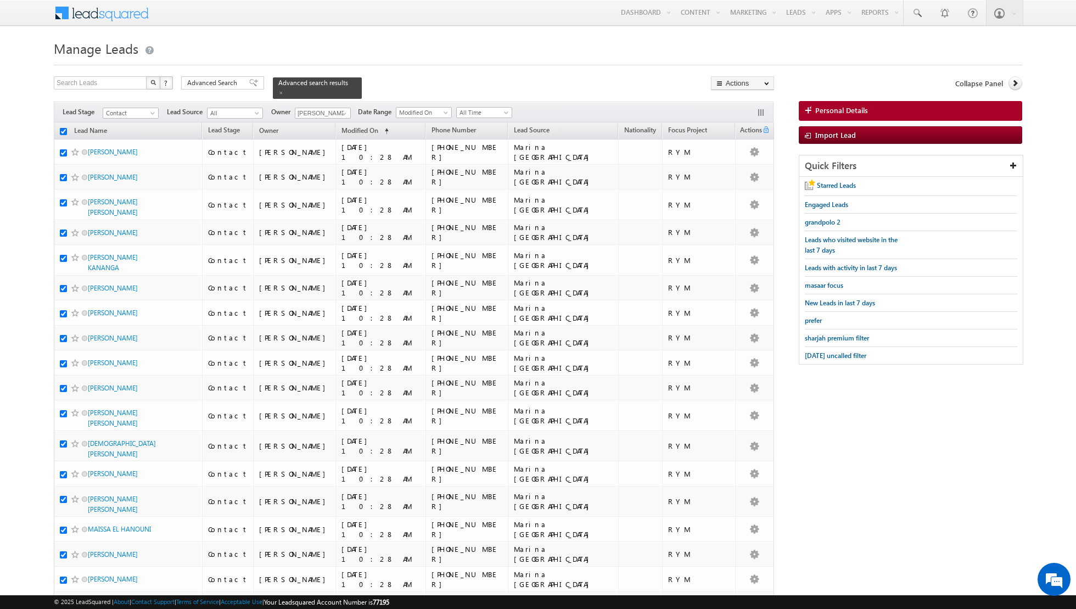
checkbox input "true"
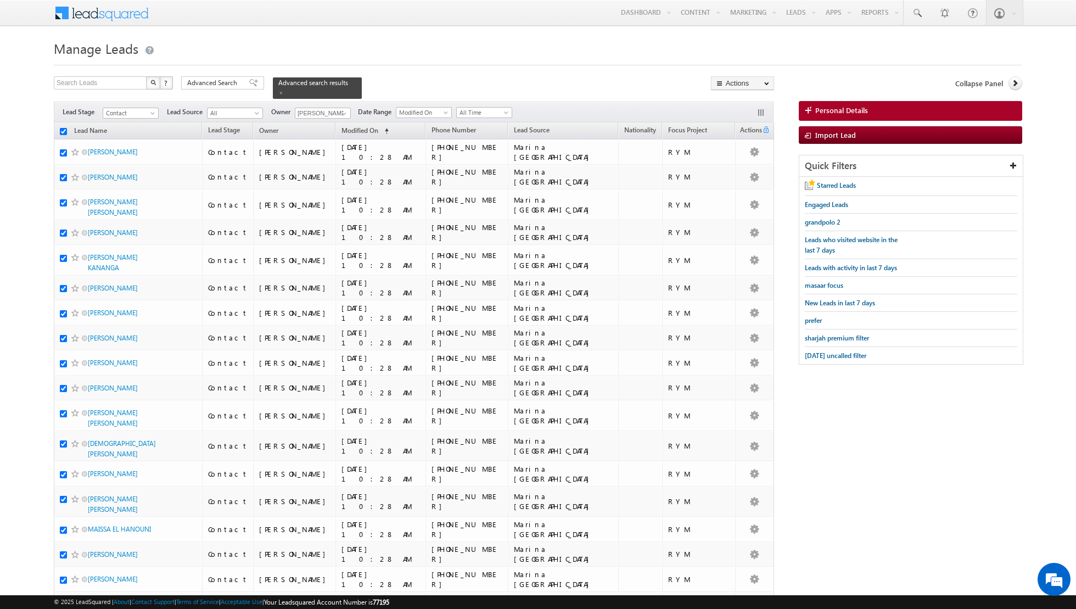
checkbox input "true"
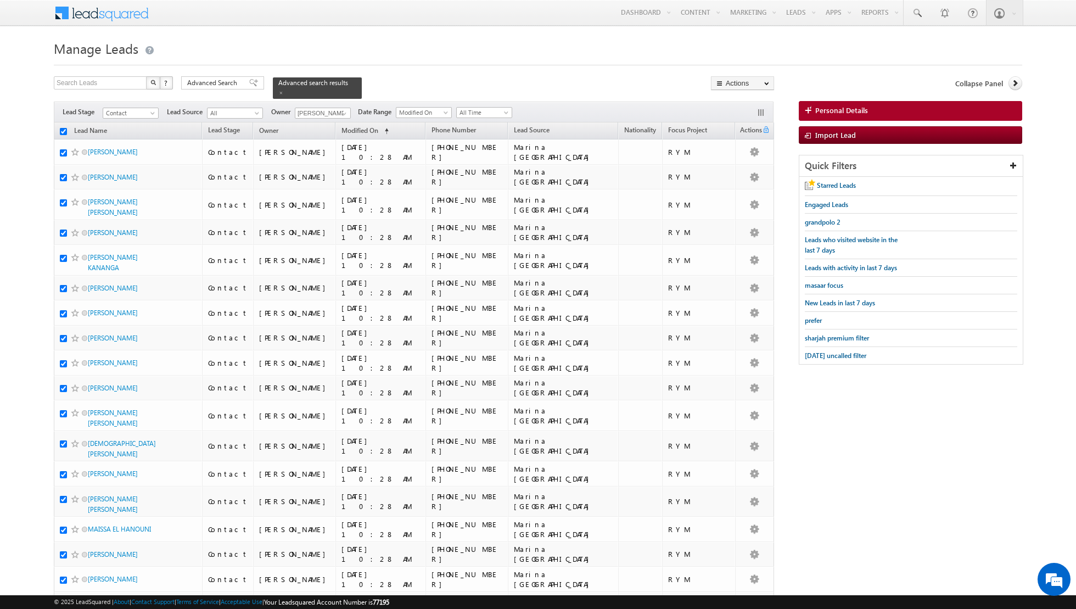
checkbox input "true"
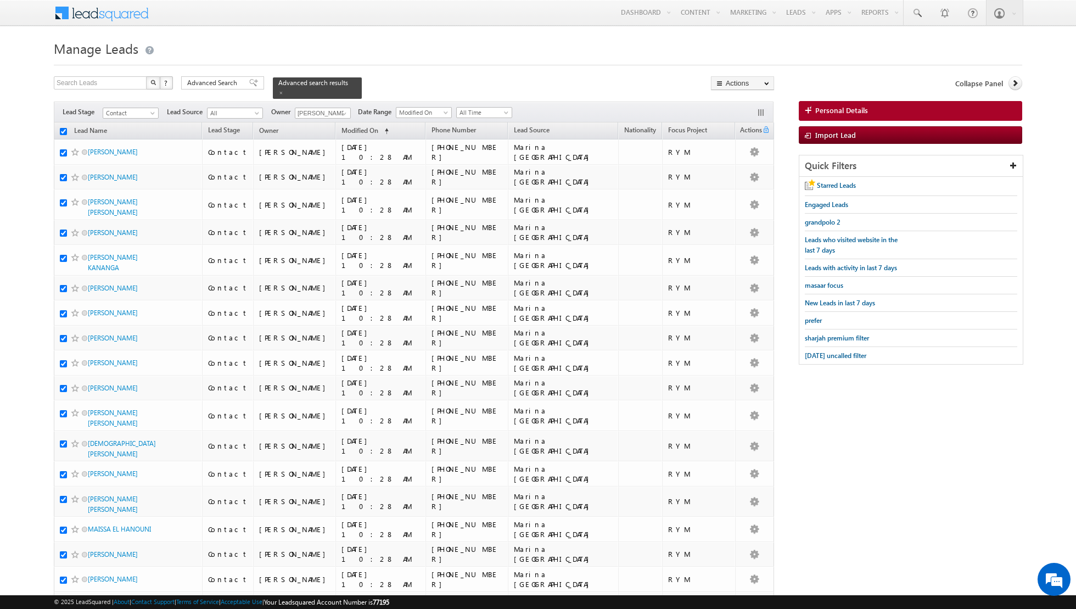
checkbox input "true"
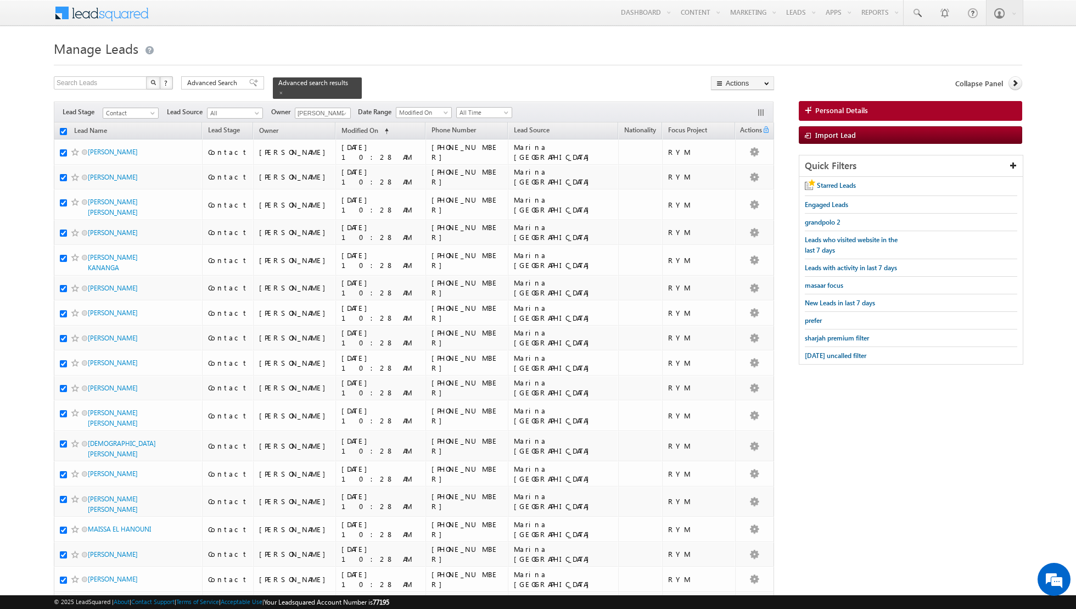
checkbox input "true"
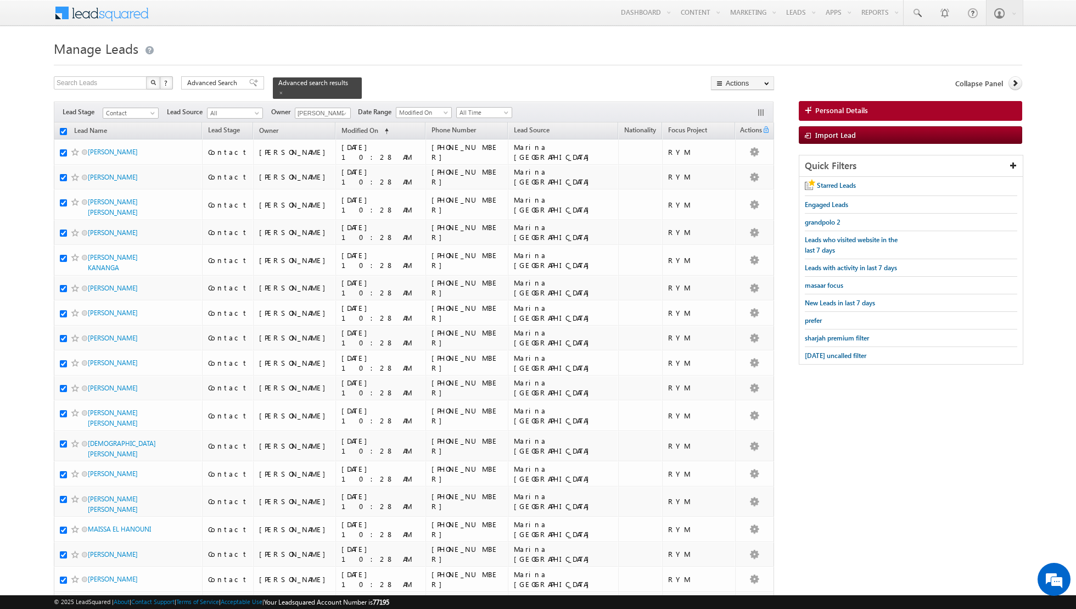
checkbox input "true"
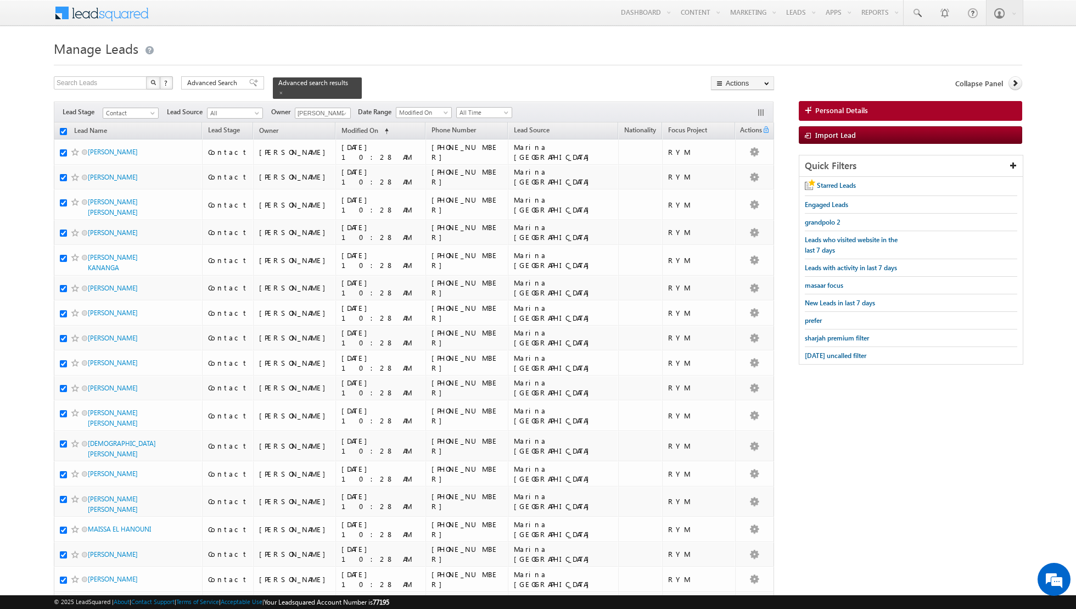
checkbox input "true"
click at [745, 180] on link "Change Owner" at bounding box center [742, 177] width 62 height 13
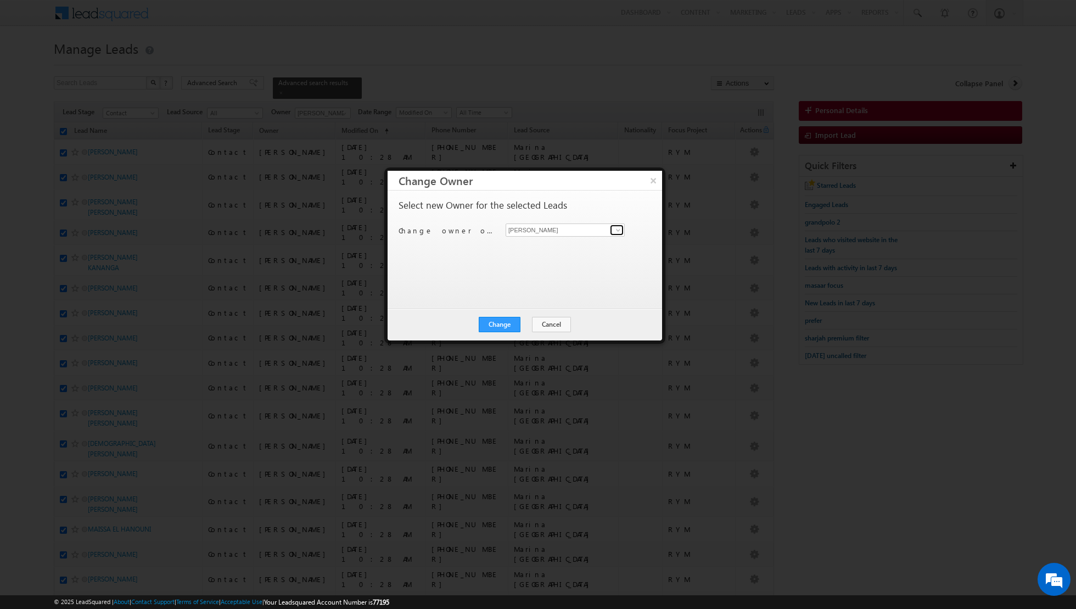
click at [619, 230] on span at bounding box center [618, 230] width 9 height 9
click at [571, 246] on span "[PERSON_NAME][EMAIL_ADDRESS][DOMAIN_NAME]" at bounding box center [559, 250] width 99 height 8
type input "[PERSON_NAME]"
click at [500, 322] on button "Change" at bounding box center [500, 324] width 42 height 15
click at [530, 324] on button "Close" at bounding box center [526, 324] width 35 height 15
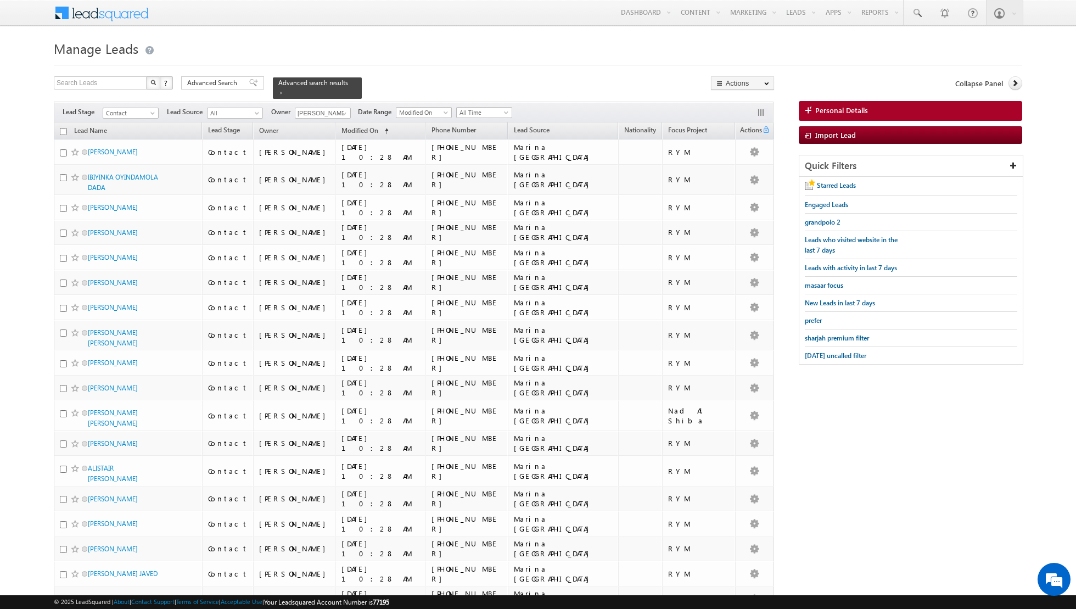
click at [64, 130] on input "checkbox" at bounding box center [63, 131] width 7 height 7
checkbox input "true"
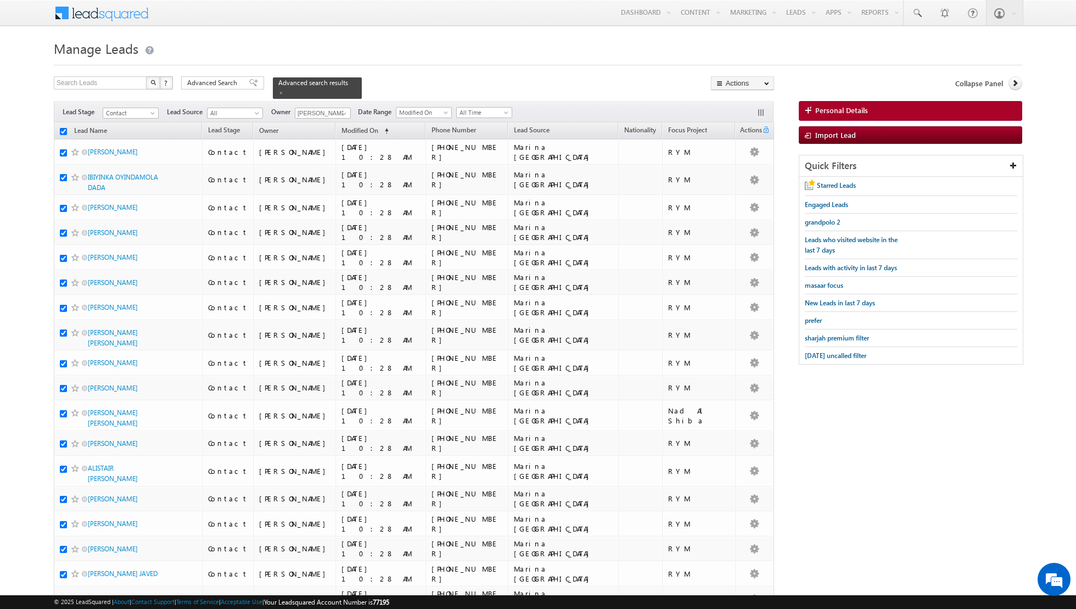
checkbox input "true"
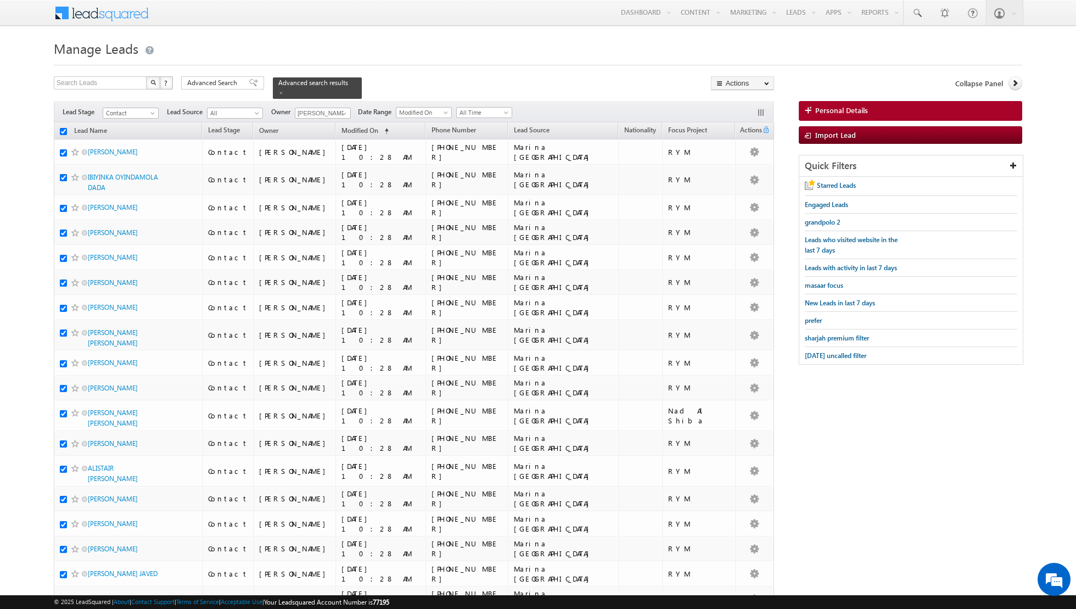
checkbox input "true"
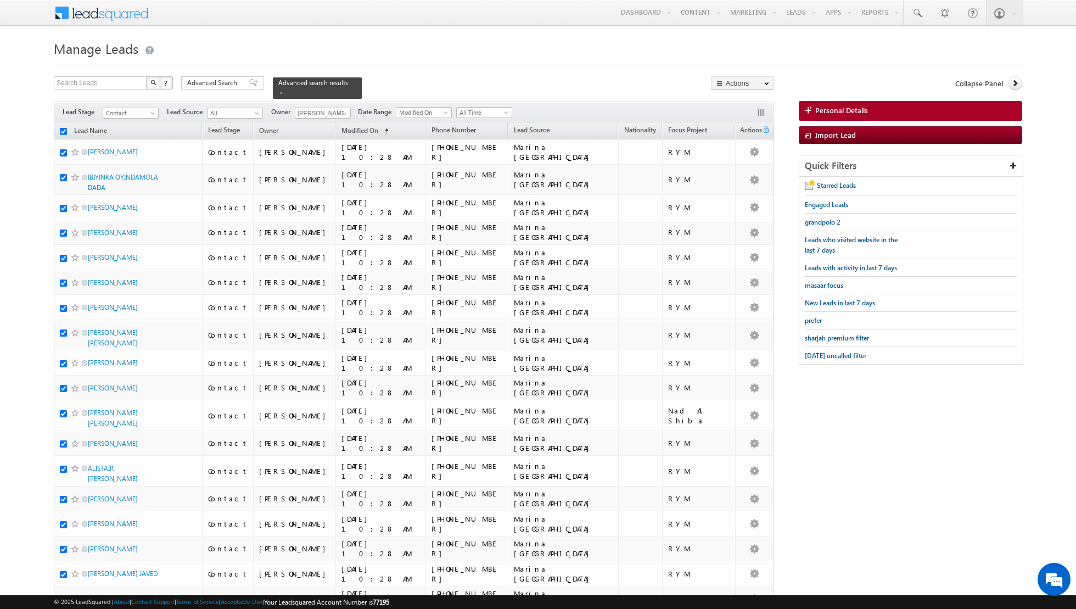
checkbox input "true"
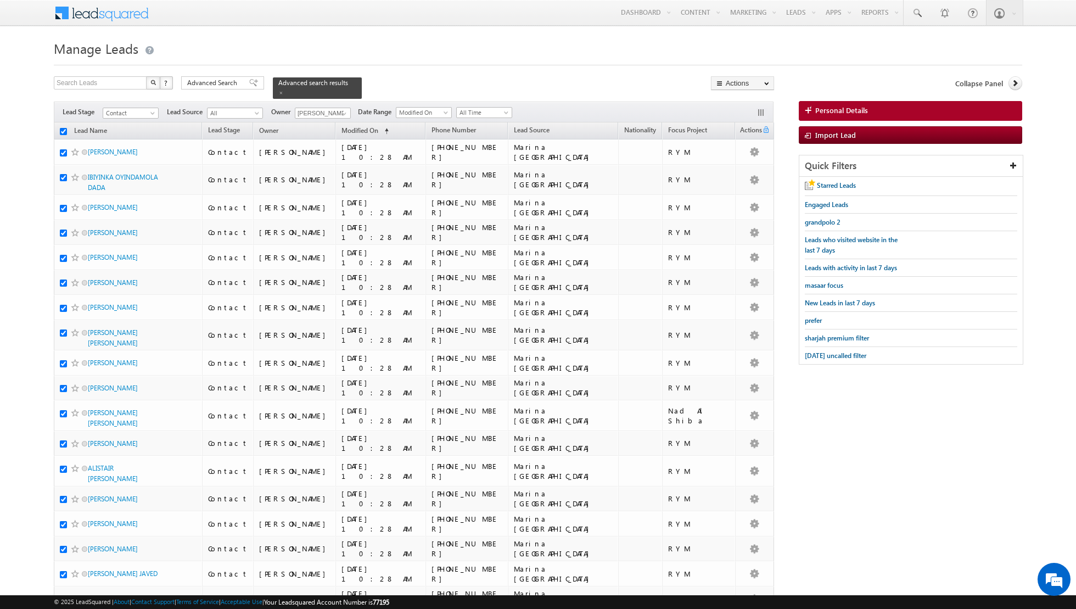
checkbox input "true"
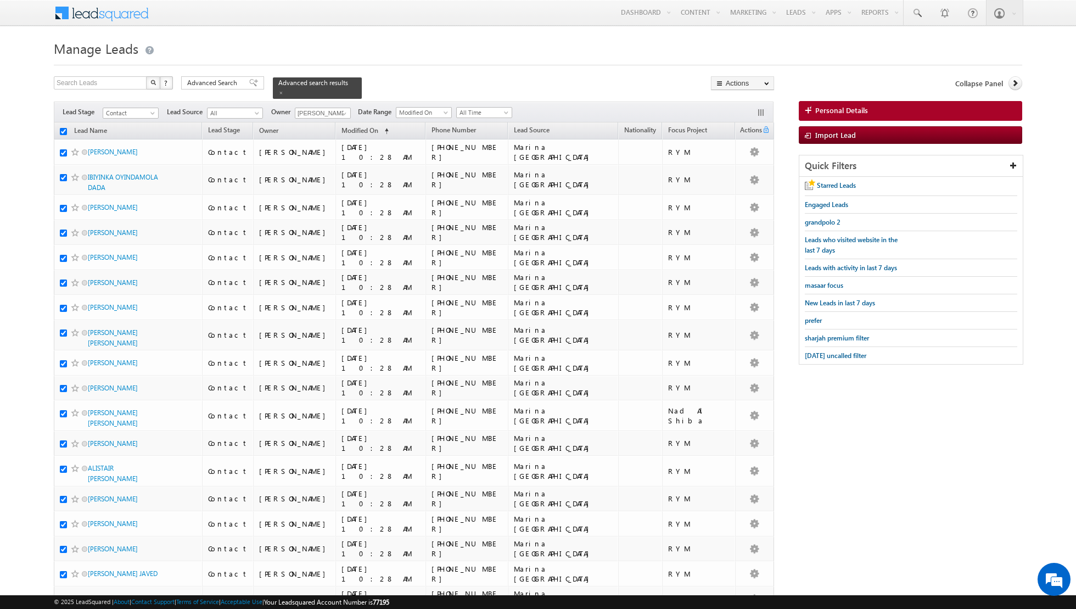
checkbox input "true"
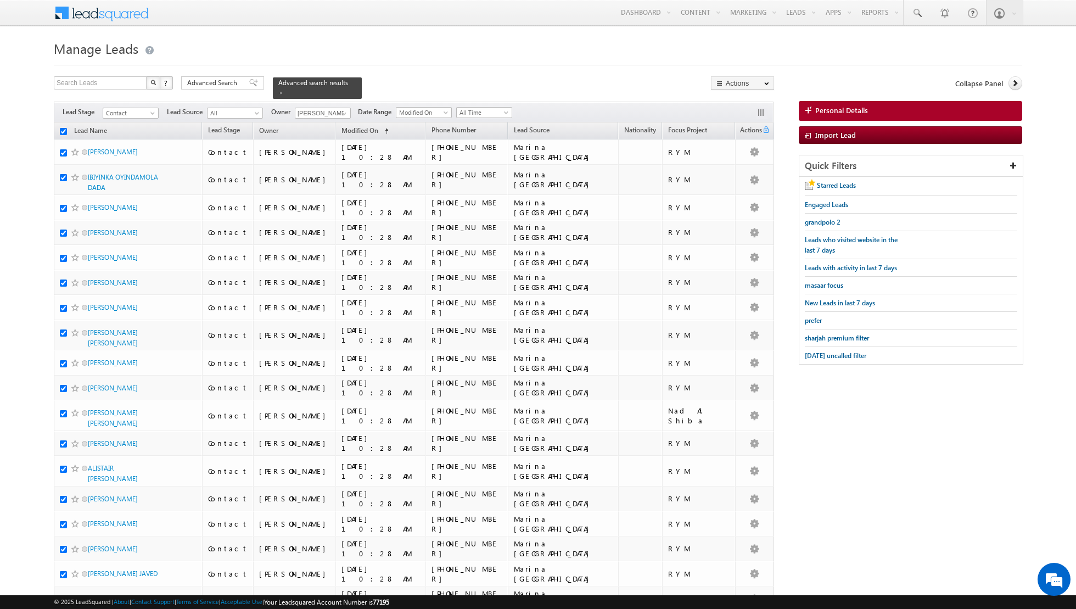
checkbox input "true"
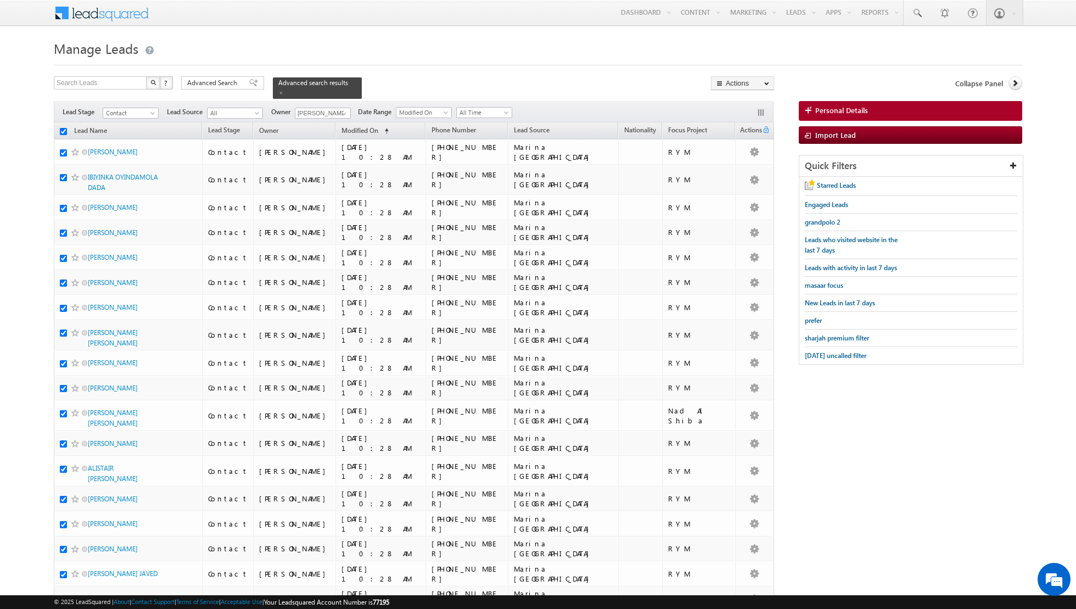
checkbox input "true"
click at [738, 174] on link "Change Owner" at bounding box center [742, 177] width 62 height 13
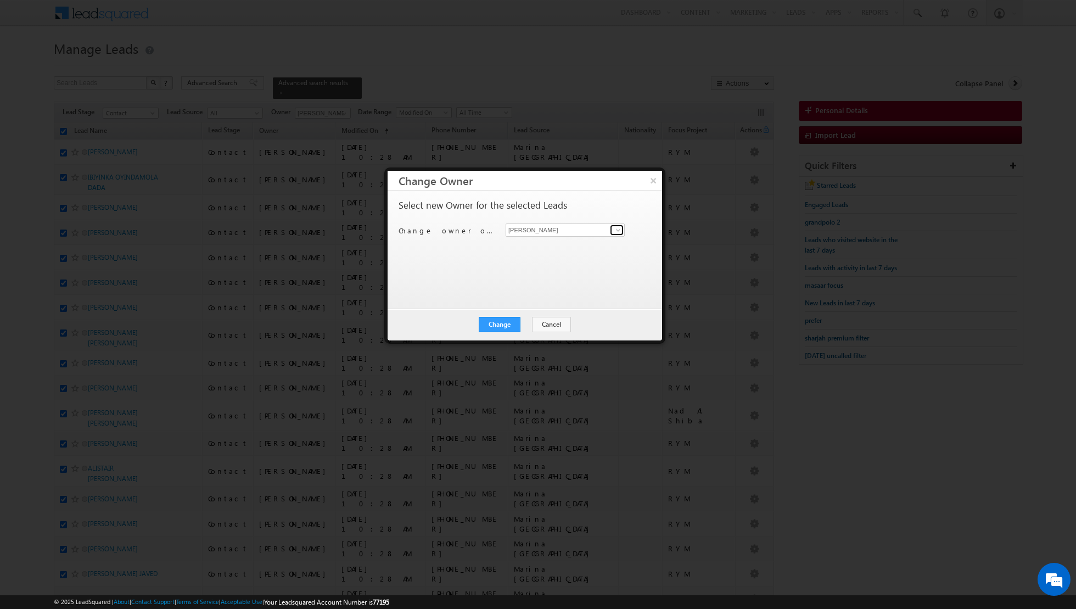
click at [618, 228] on span at bounding box center [618, 230] width 9 height 9
click at [558, 283] on link "[PERSON_NAME] [PERSON_NAME][EMAIL_ADDRESS][DOMAIN_NAME]" at bounding box center [565, 285] width 119 height 21
click at [502, 317] on button "Change" at bounding box center [500, 324] width 42 height 15
click at [527, 324] on button "Close" at bounding box center [526, 324] width 35 height 15
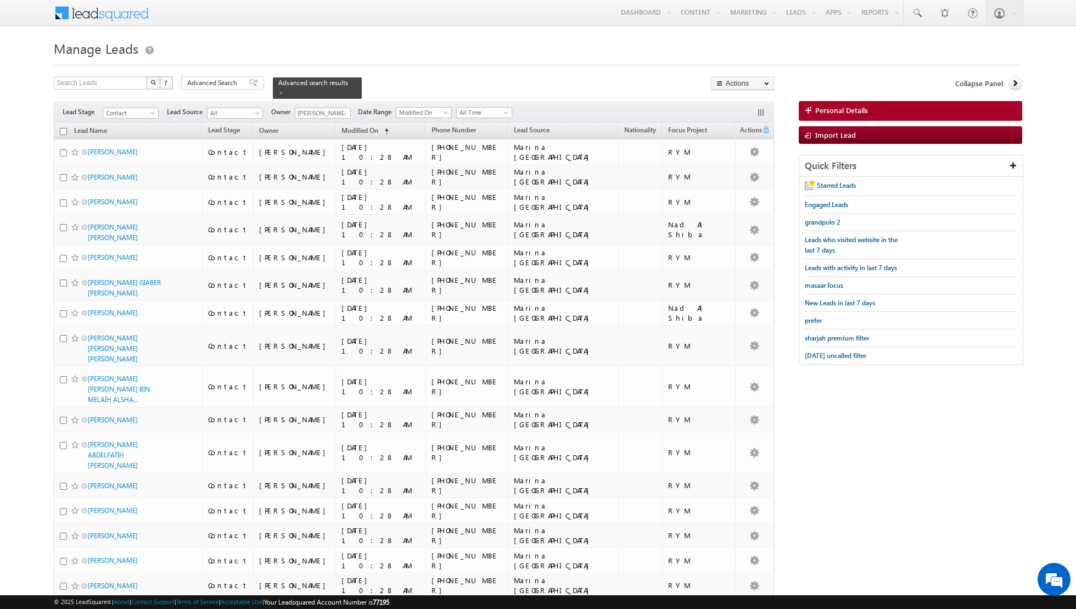
click at [64, 130] on input "checkbox" at bounding box center [63, 131] width 7 height 7
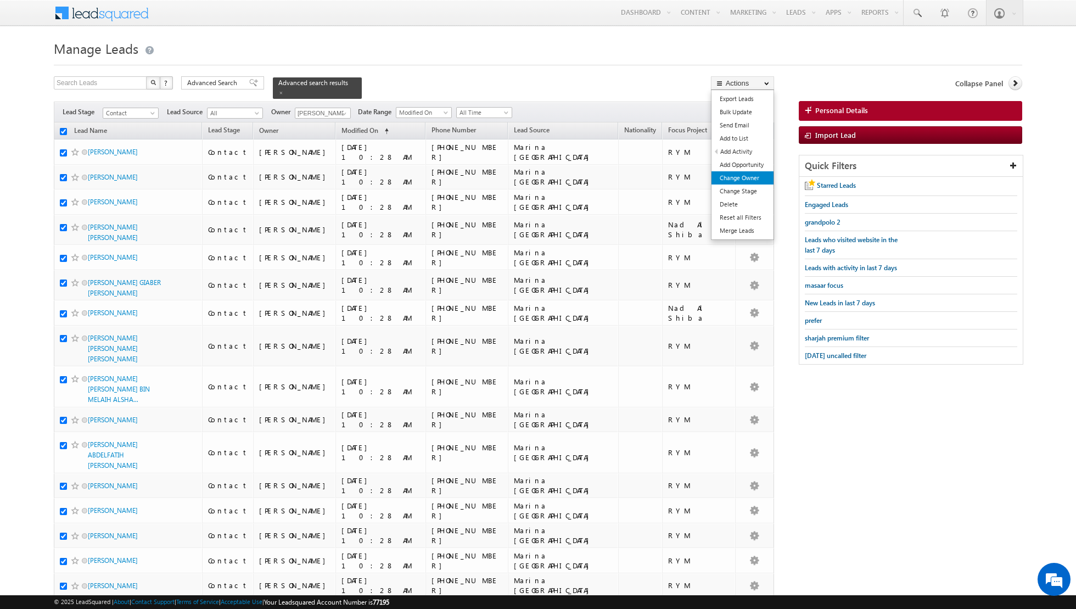
click at [739, 181] on link "Change Owner" at bounding box center [742, 177] width 62 height 13
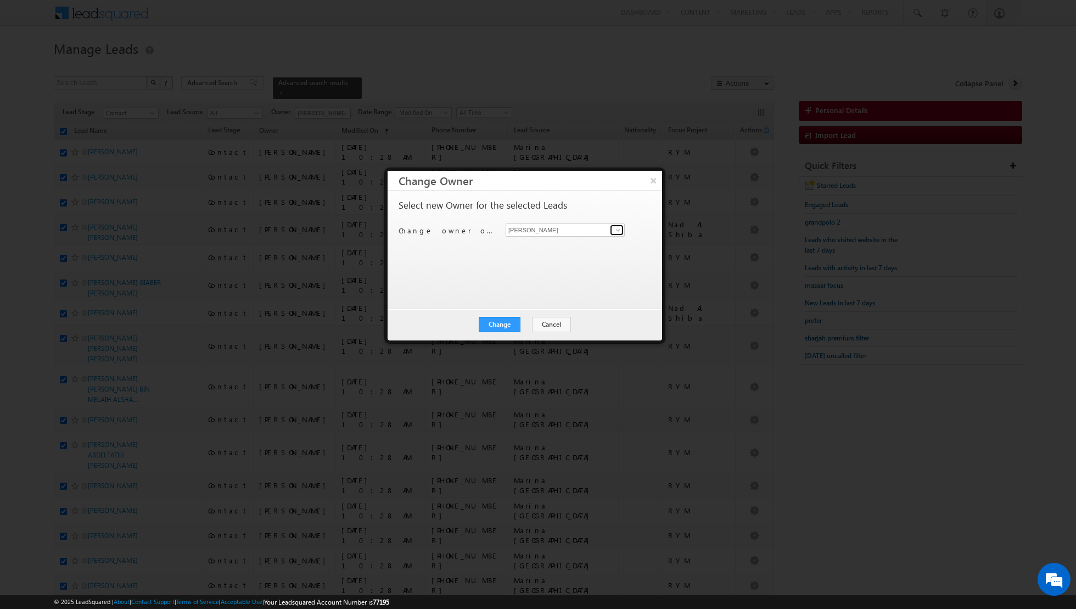
click at [618, 231] on span at bounding box center [618, 230] width 9 height 9
click at [548, 301] on link "[PERSON_NAME] [PERSON_NAME][EMAIL_ADDRESS][PERSON_NAME][DOMAIN_NAME]" at bounding box center [565, 304] width 119 height 21
click at [501, 319] on button "Change" at bounding box center [500, 324] width 42 height 15
click at [526, 324] on button "Close" at bounding box center [526, 324] width 35 height 15
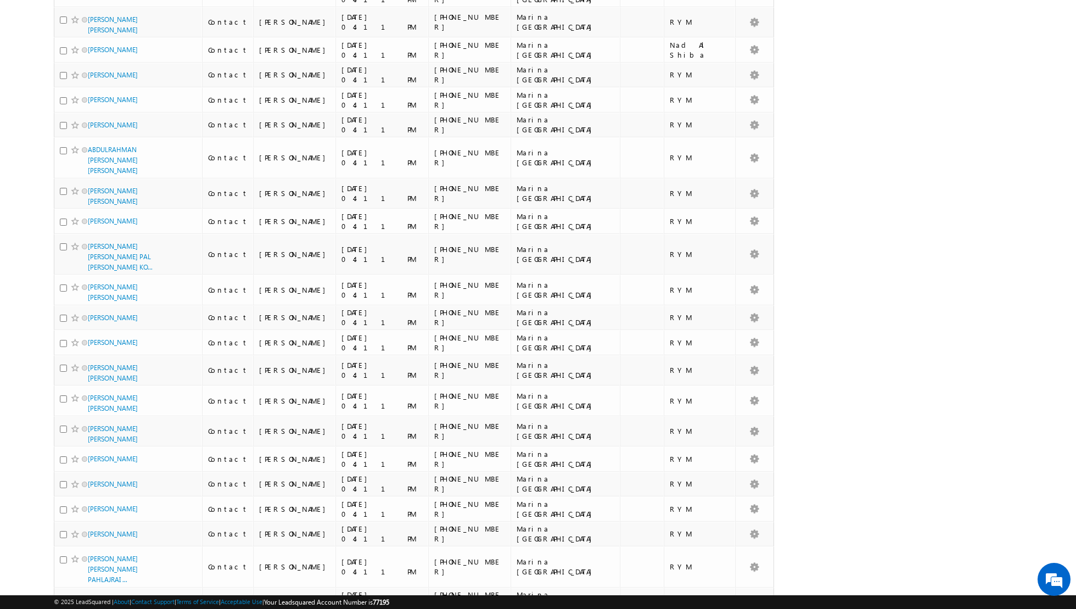
scroll to position [0, 0]
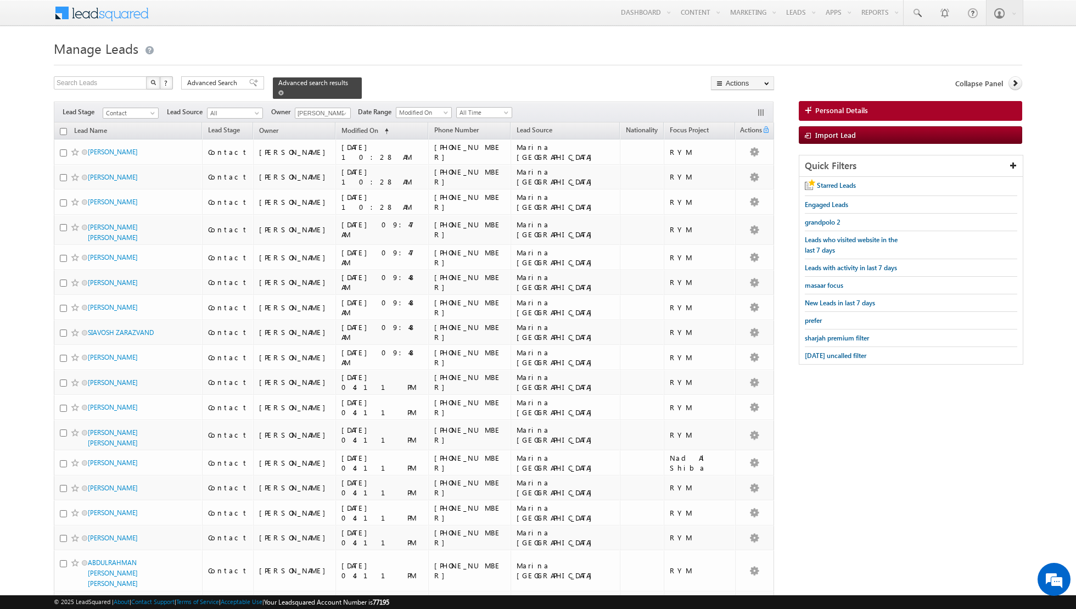
click at [273, 94] on div "Advanced search results" at bounding box center [317, 87] width 89 height 21
click at [278, 94] on span at bounding box center [280, 92] width 5 height 5
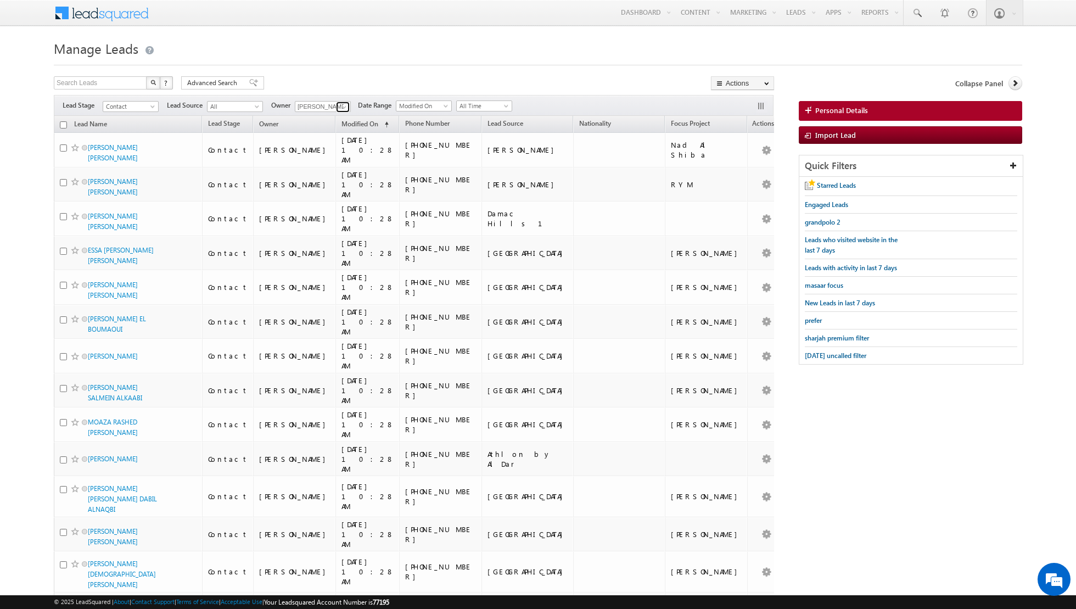
click at [336, 106] on link at bounding box center [343, 107] width 14 height 11
click at [342, 161] on span "[EMAIL_ADDRESS][DOMAIN_NAME]" at bounding box center [348, 165] width 99 height 8
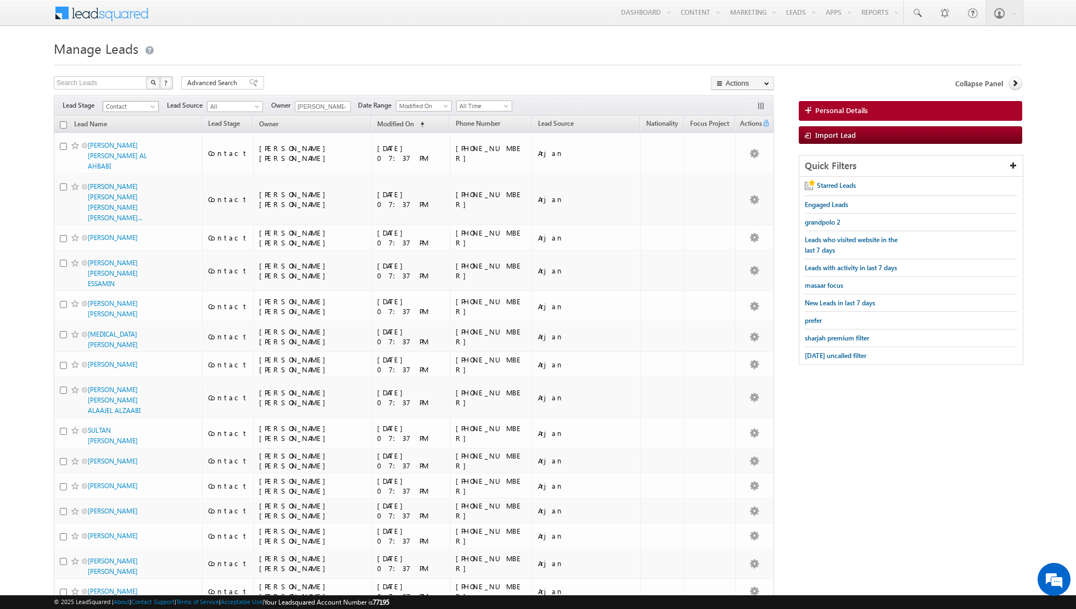
click at [151, 105] on span at bounding box center [153, 108] width 9 height 9
click at [131, 138] on link "Prospect" at bounding box center [130, 139] width 55 height 10
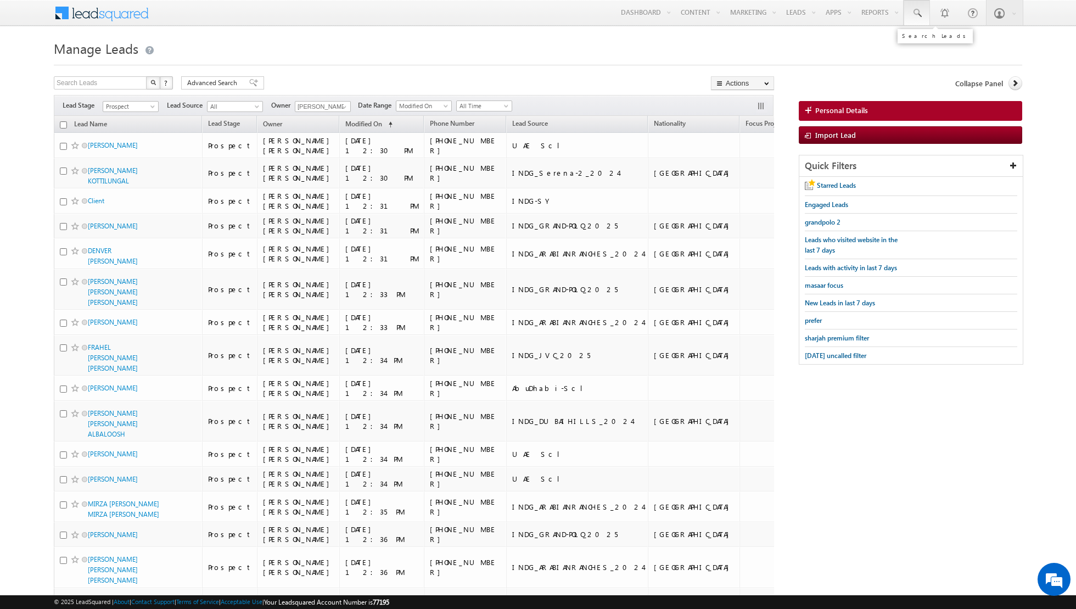
click at [916, 15] on span at bounding box center [916, 13] width 11 height 11
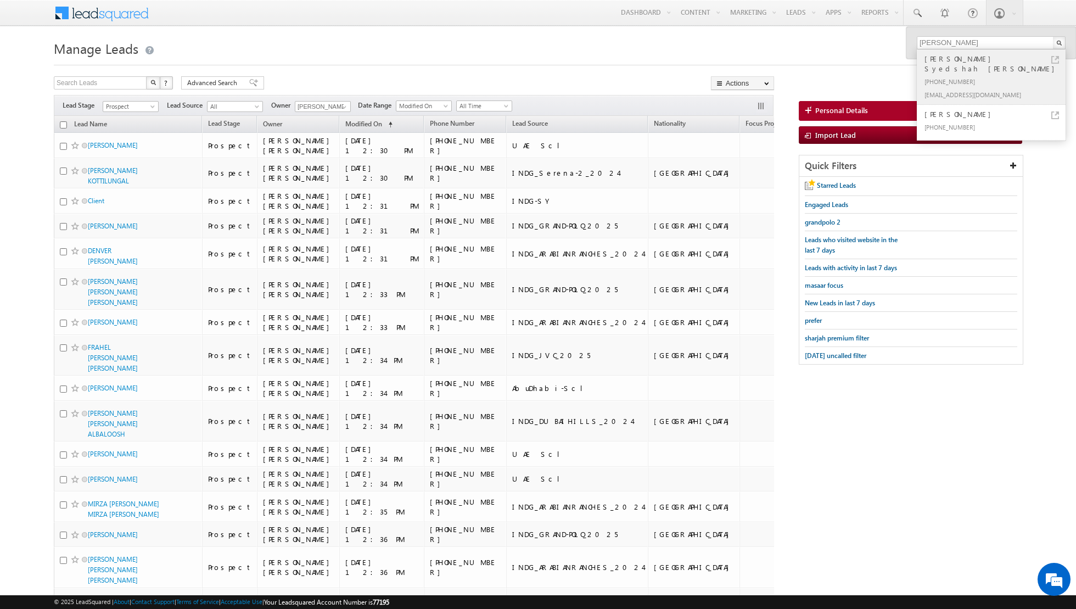
click at [959, 75] on div "[PHONE_NUMBER]" at bounding box center [995, 81] width 147 height 13
